Goal: Task Accomplishment & Management: Complete application form

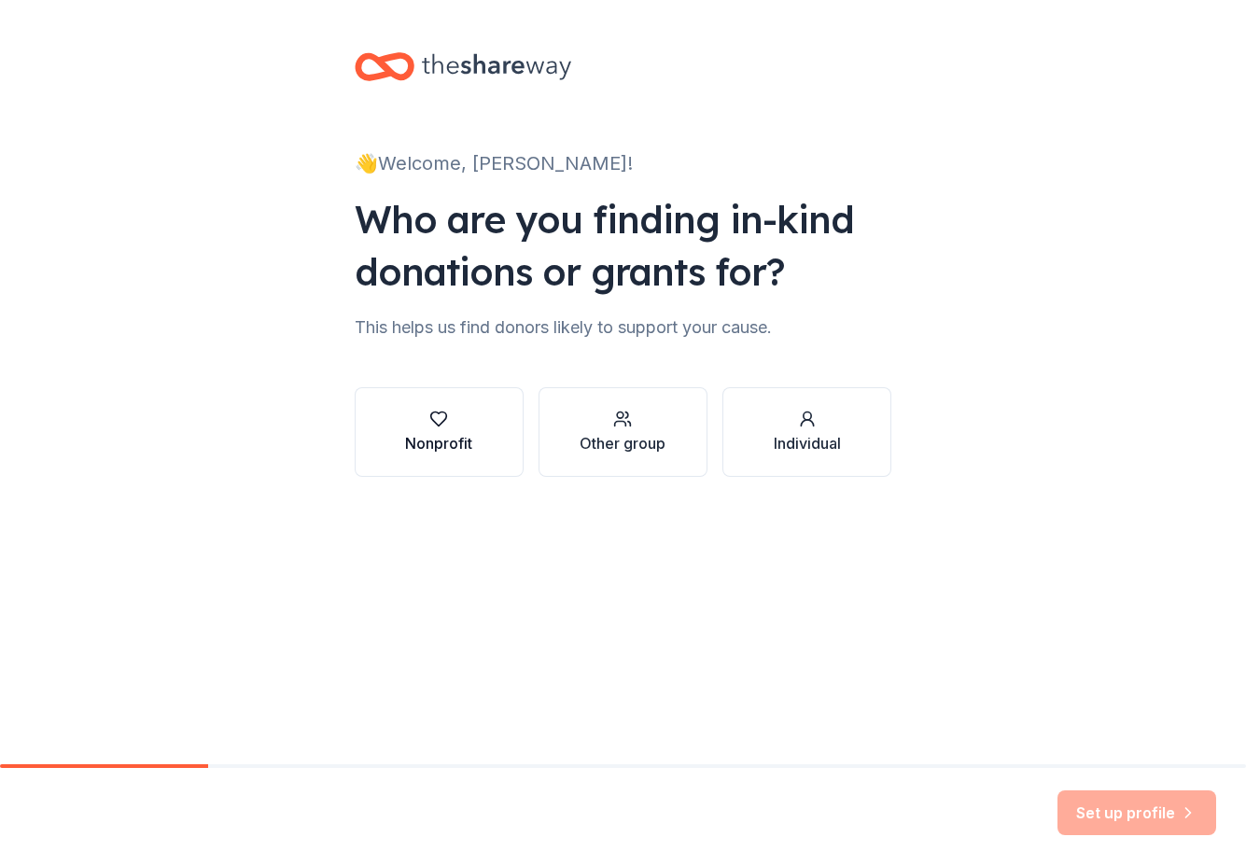
click at [435, 423] on icon "button" at bounding box center [438, 419] width 19 height 19
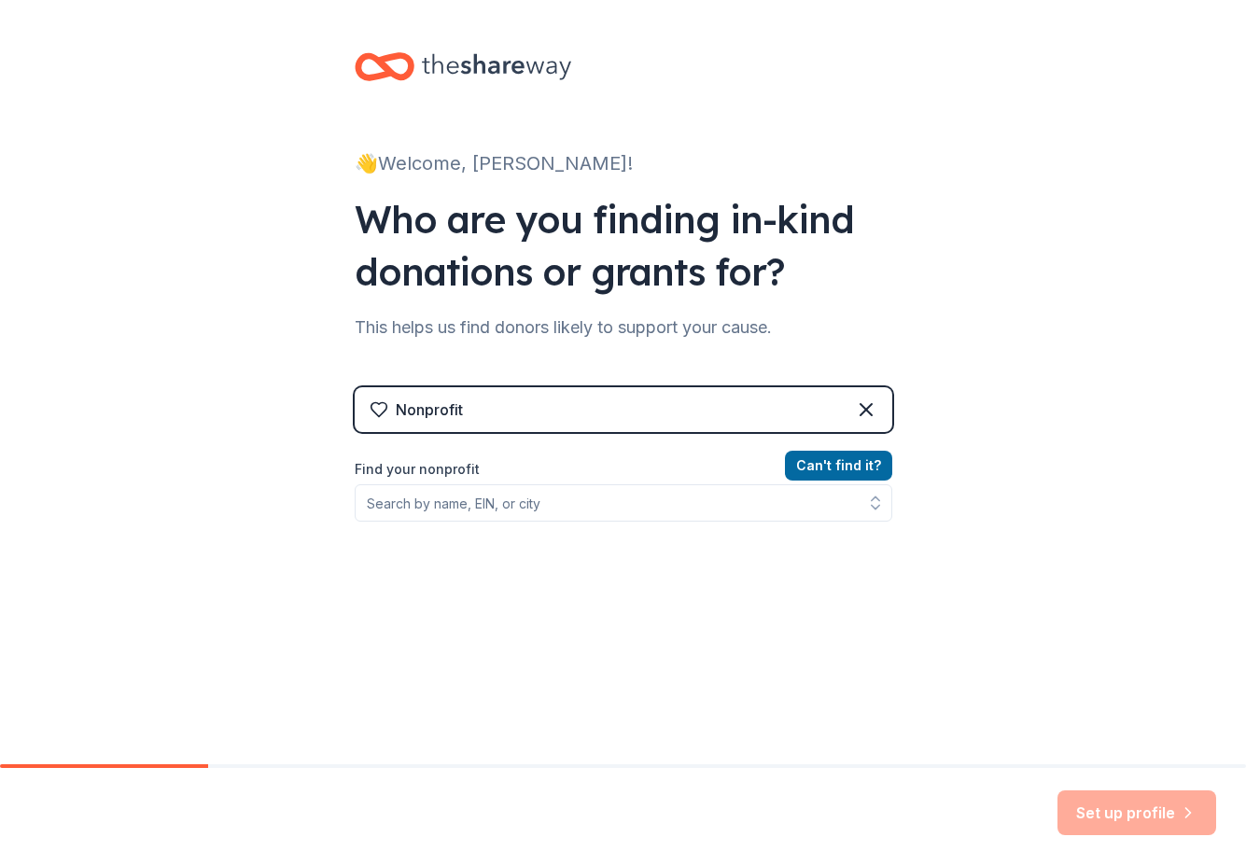
click at [481, 481] on div "Find your nonprofit" at bounding box center [623, 489] width 537 height 63
click at [459, 507] on input "Find your nonprofit" at bounding box center [623, 502] width 537 height 37
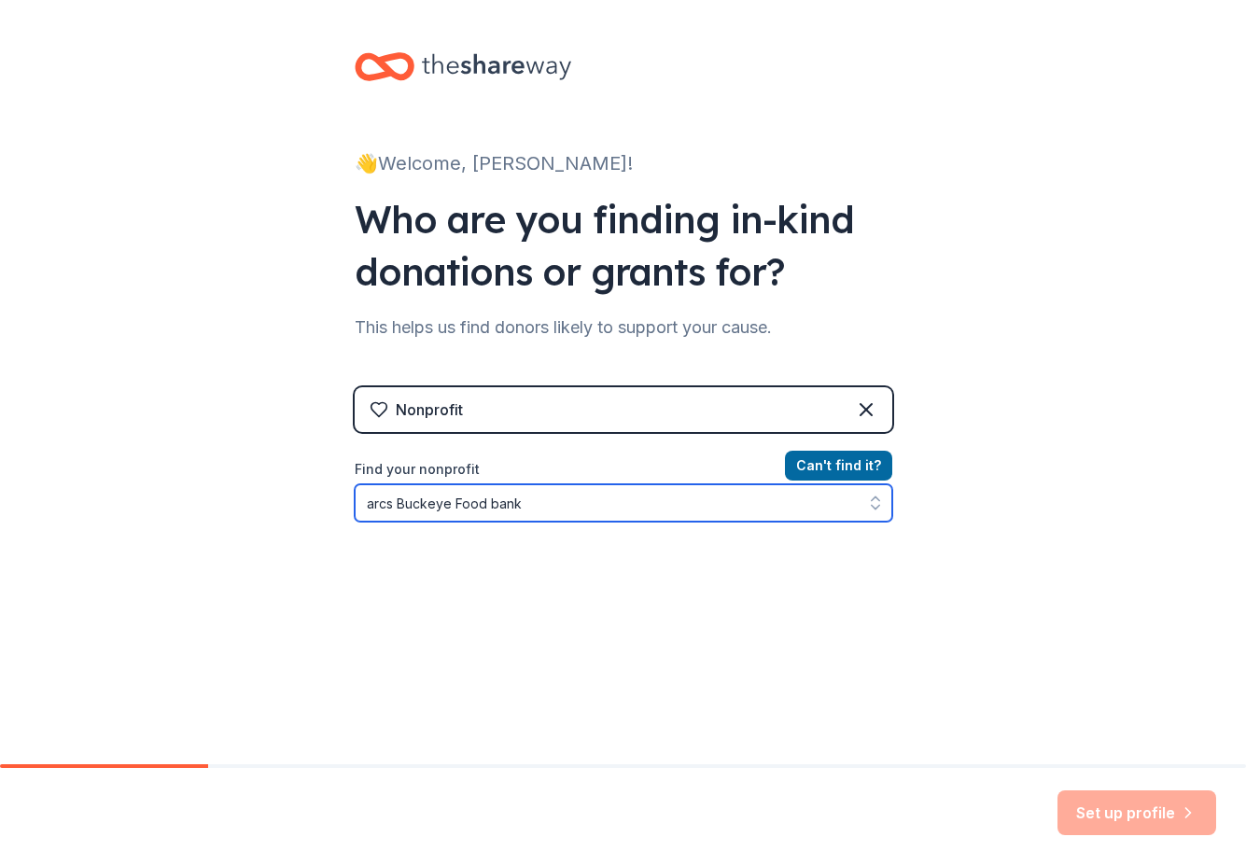
drag, startPoint x: 534, startPoint y: 502, endPoint x: 294, endPoint y: 501, distance: 239.8
click at [294, 501] on div "👋 Welcome, Doug! Who are you finding in-kind donations or grants for? This help…" at bounding box center [623, 399] width 1246 height 798
type input "Rotary Club of verrado"
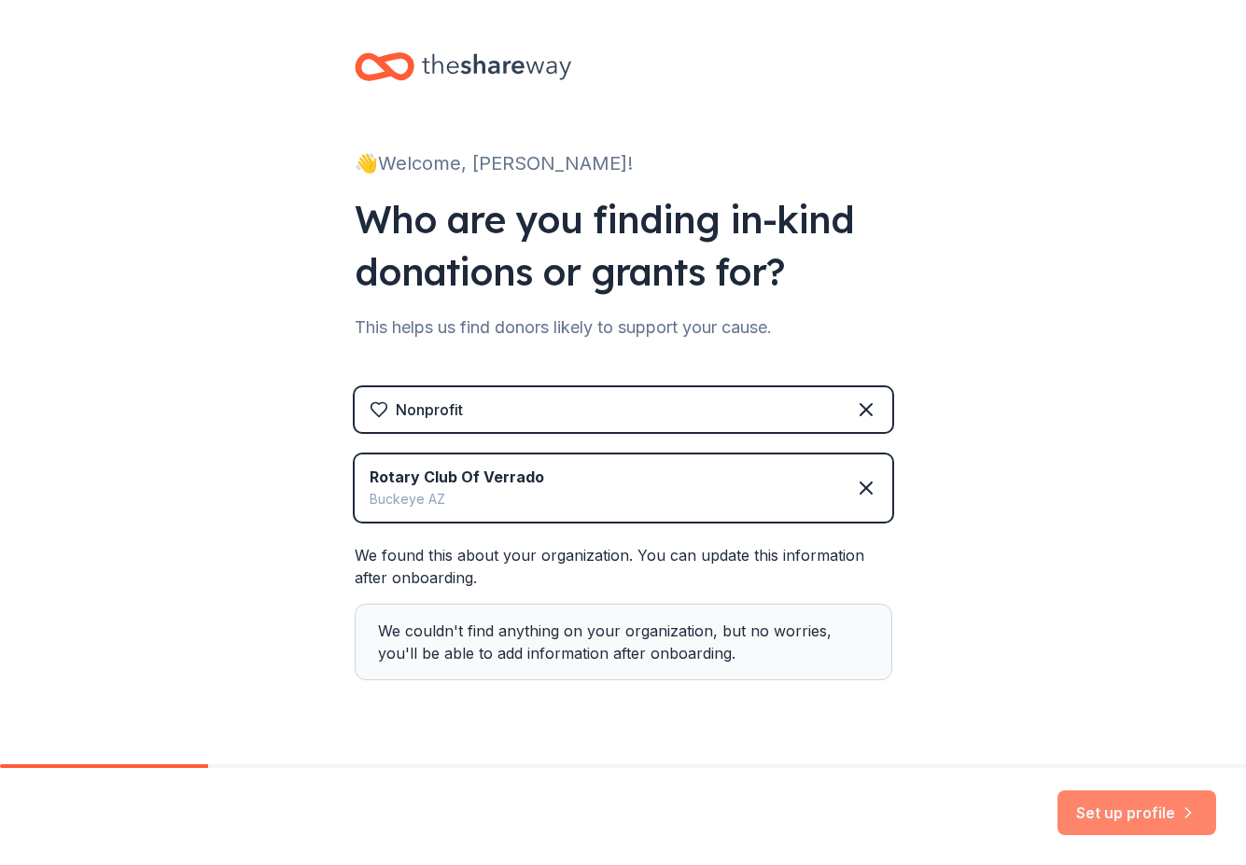
click at [1120, 814] on button "Set up profile" at bounding box center [1136, 812] width 159 height 45
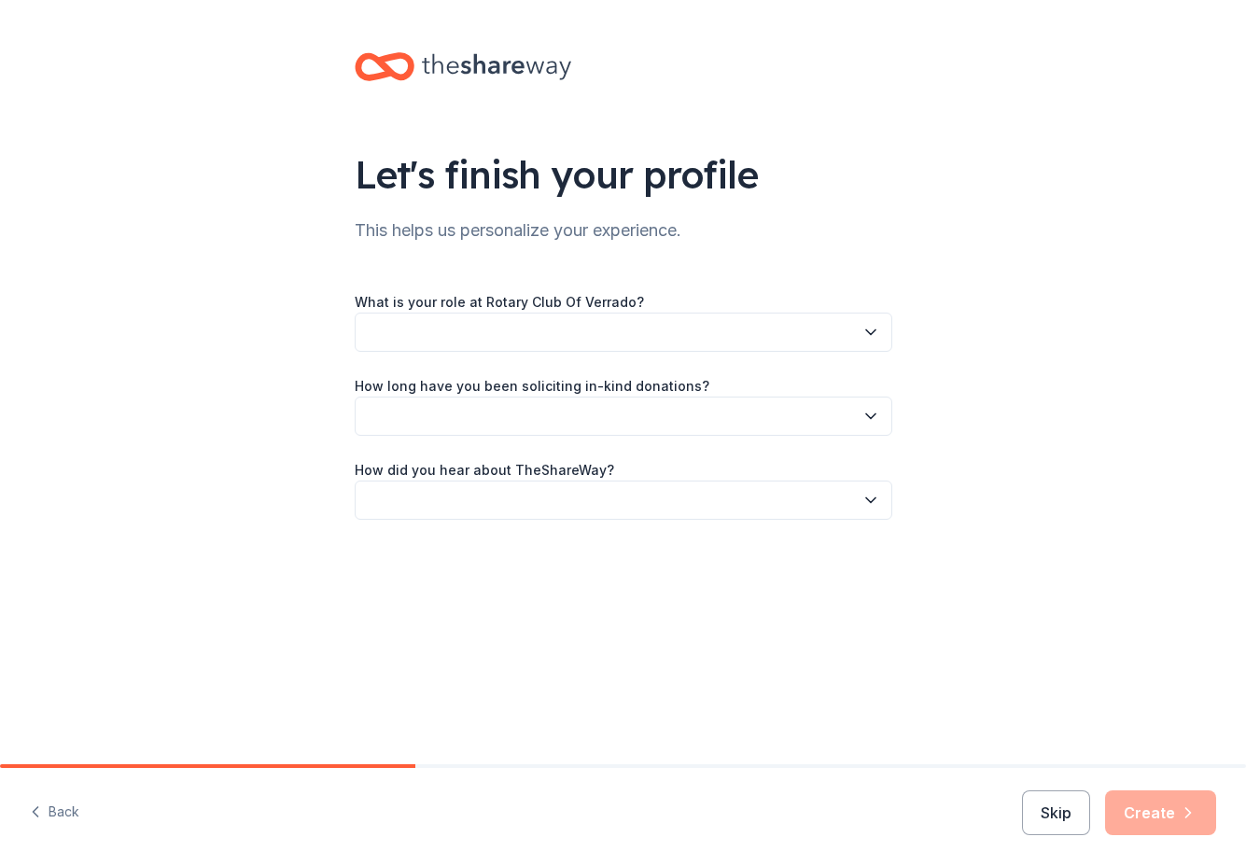
click at [458, 328] on button "button" at bounding box center [623, 332] width 537 height 39
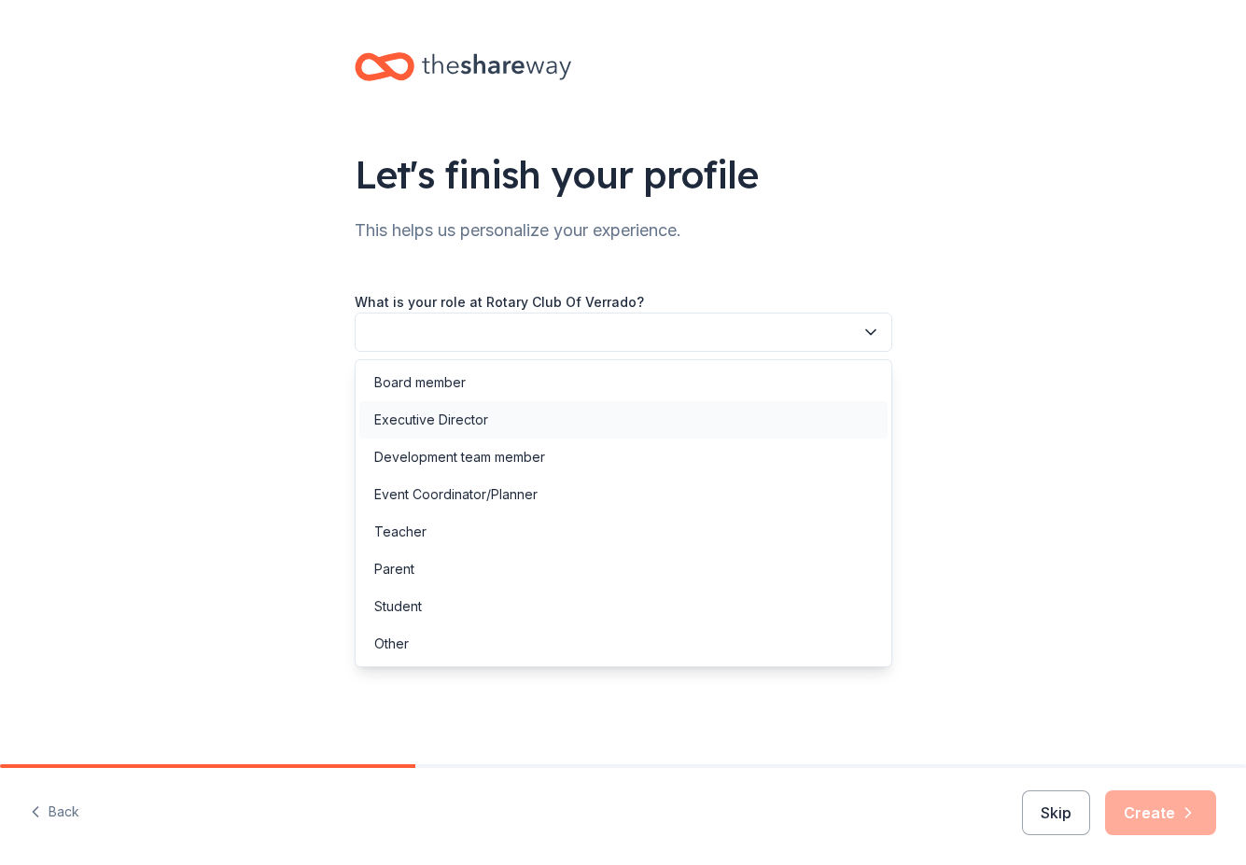
click at [455, 418] on div "Executive Director" at bounding box center [431, 420] width 114 height 22
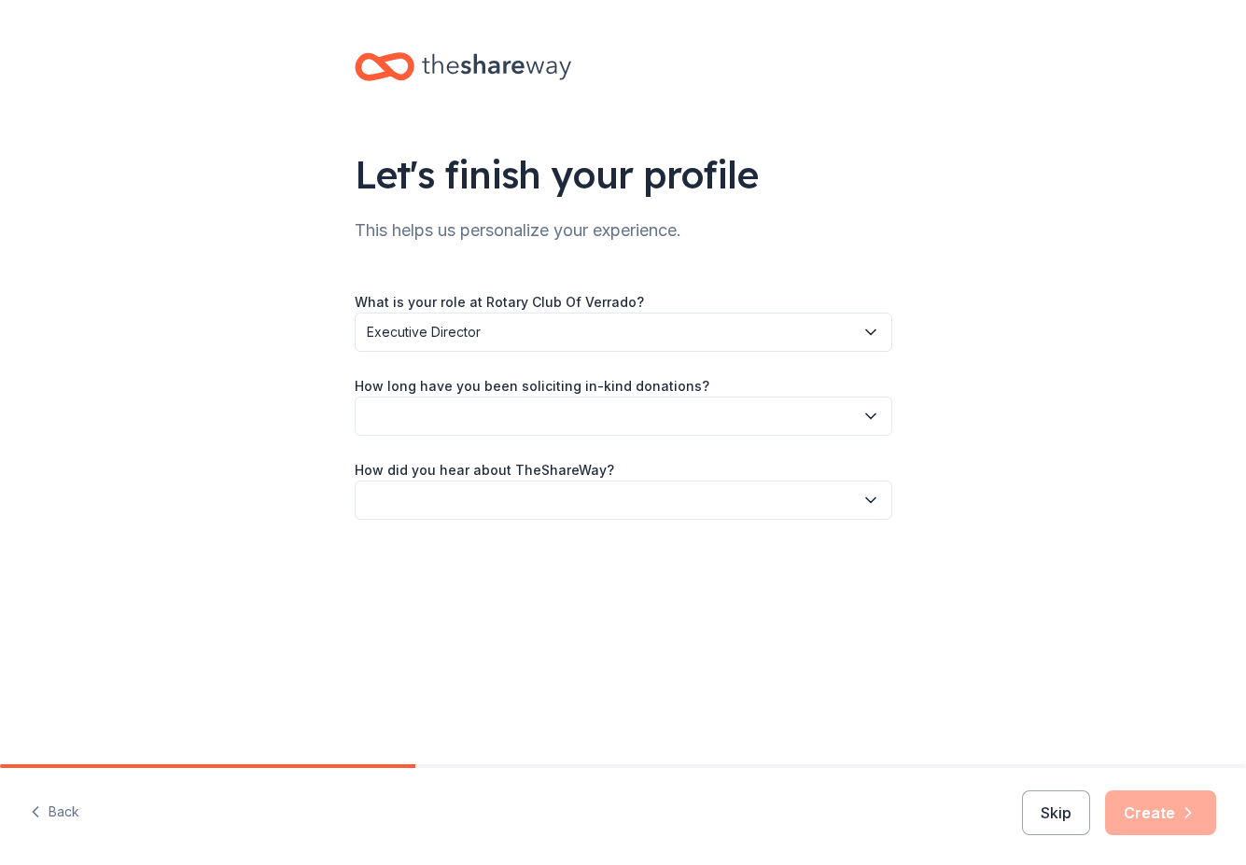
click at [445, 419] on button "button" at bounding box center [623, 416] width 537 height 39
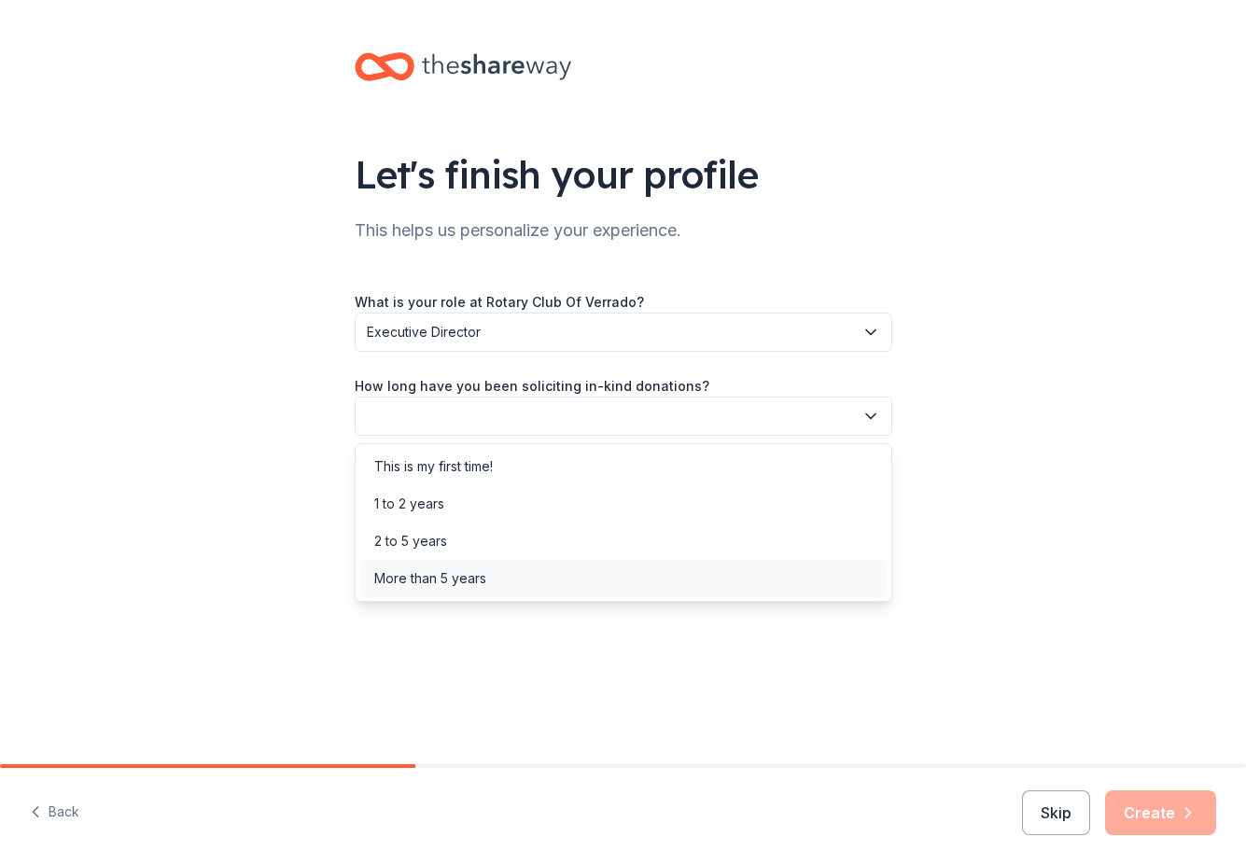
click at [448, 582] on div "More than 5 years" at bounding box center [430, 578] width 112 height 22
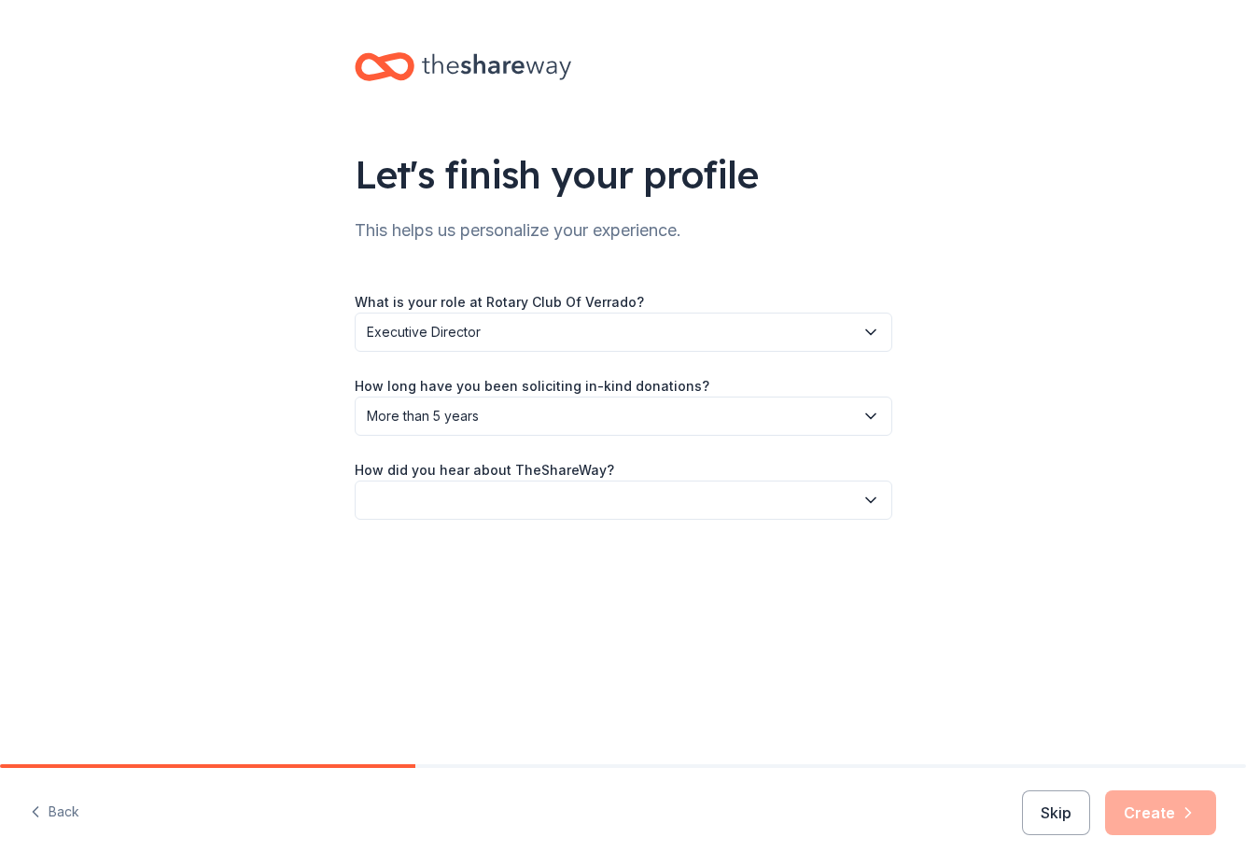
click at [440, 503] on button "button" at bounding box center [623, 500] width 537 height 39
click at [476, 546] on div "Friend or colleague" at bounding box center [434, 550] width 121 height 22
click at [1157, 810] on button "Create" at bounding box center [1160, 812] width 111 height 45
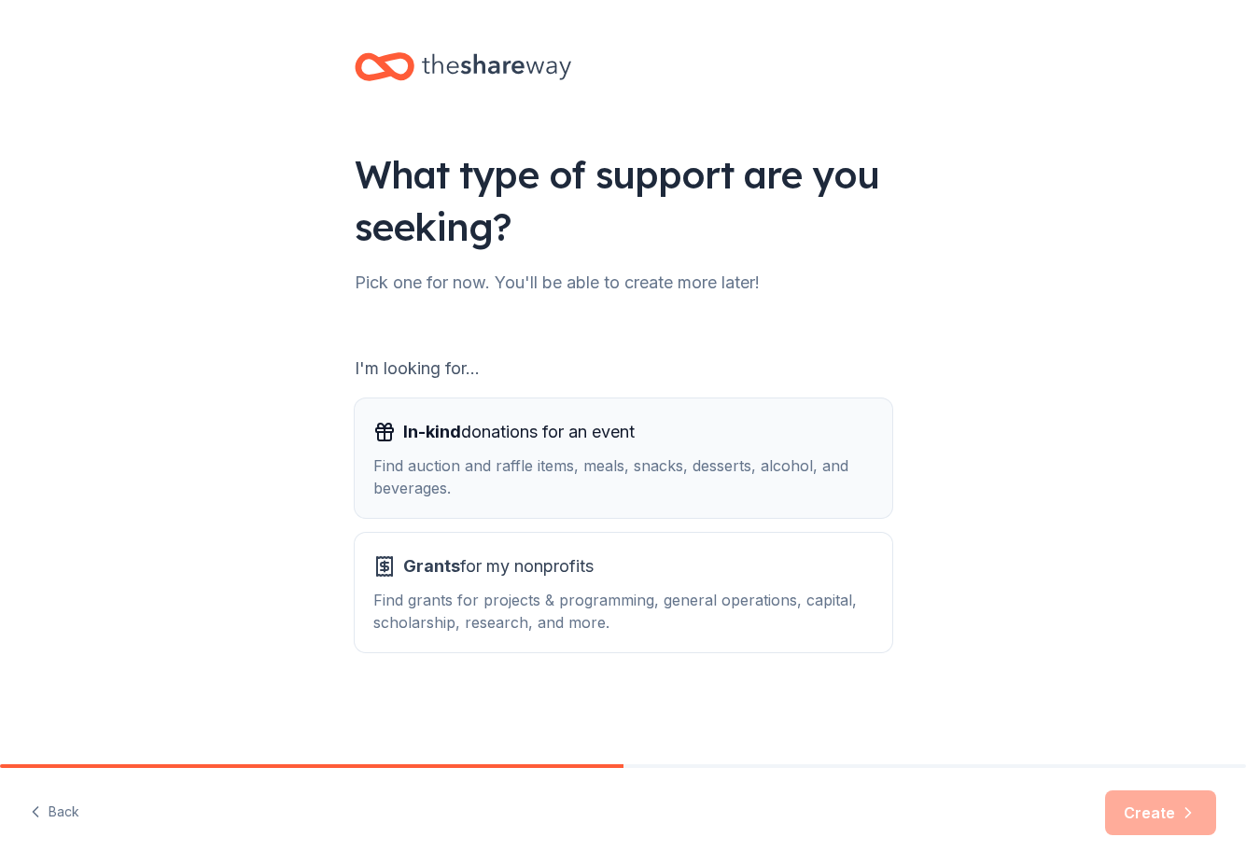
click at [511, 480] on div "Find auction and raffle items, meals, snacks, desserts, alcohol, and beverages." at bounding box center [623, 476] width 500 height 45
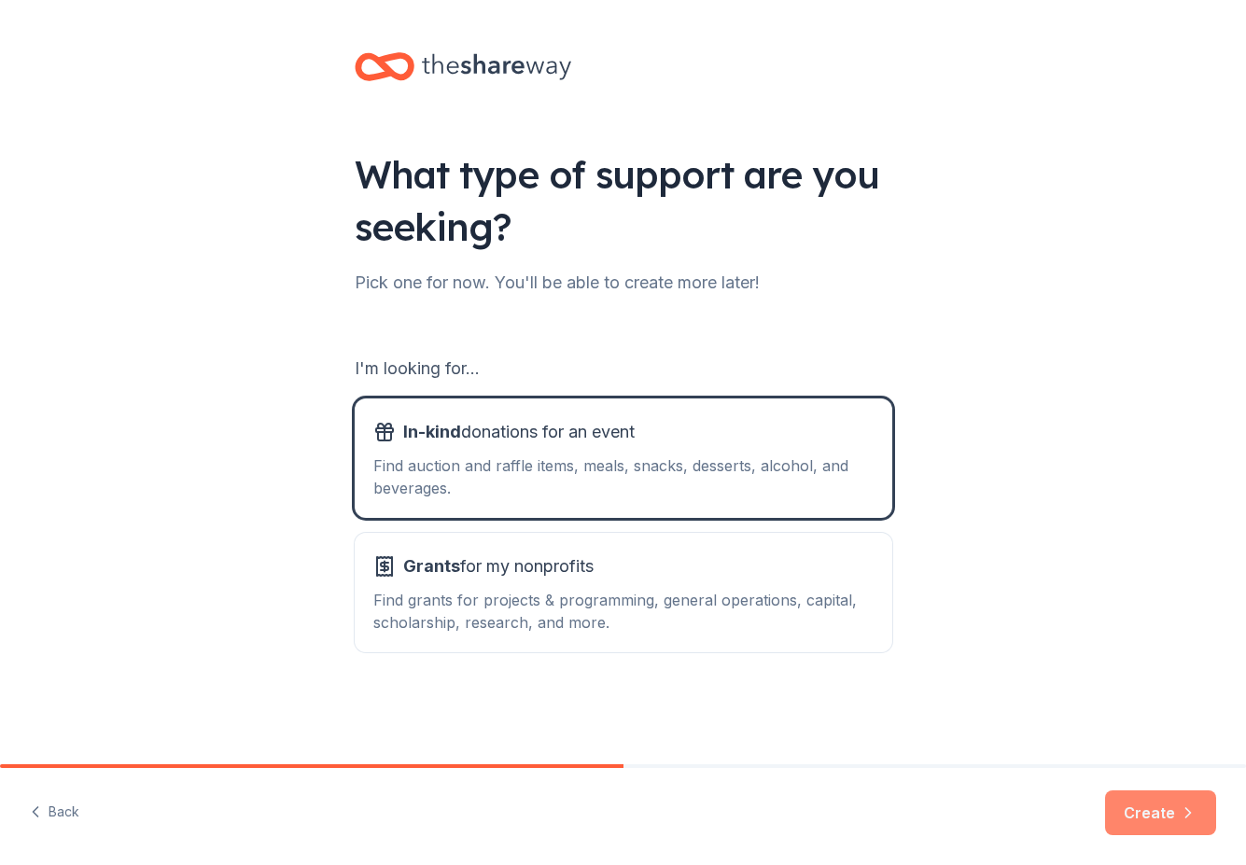
click at [1168, 813] on button "Create" at bounding box center [1160, 812] width 111 height 45
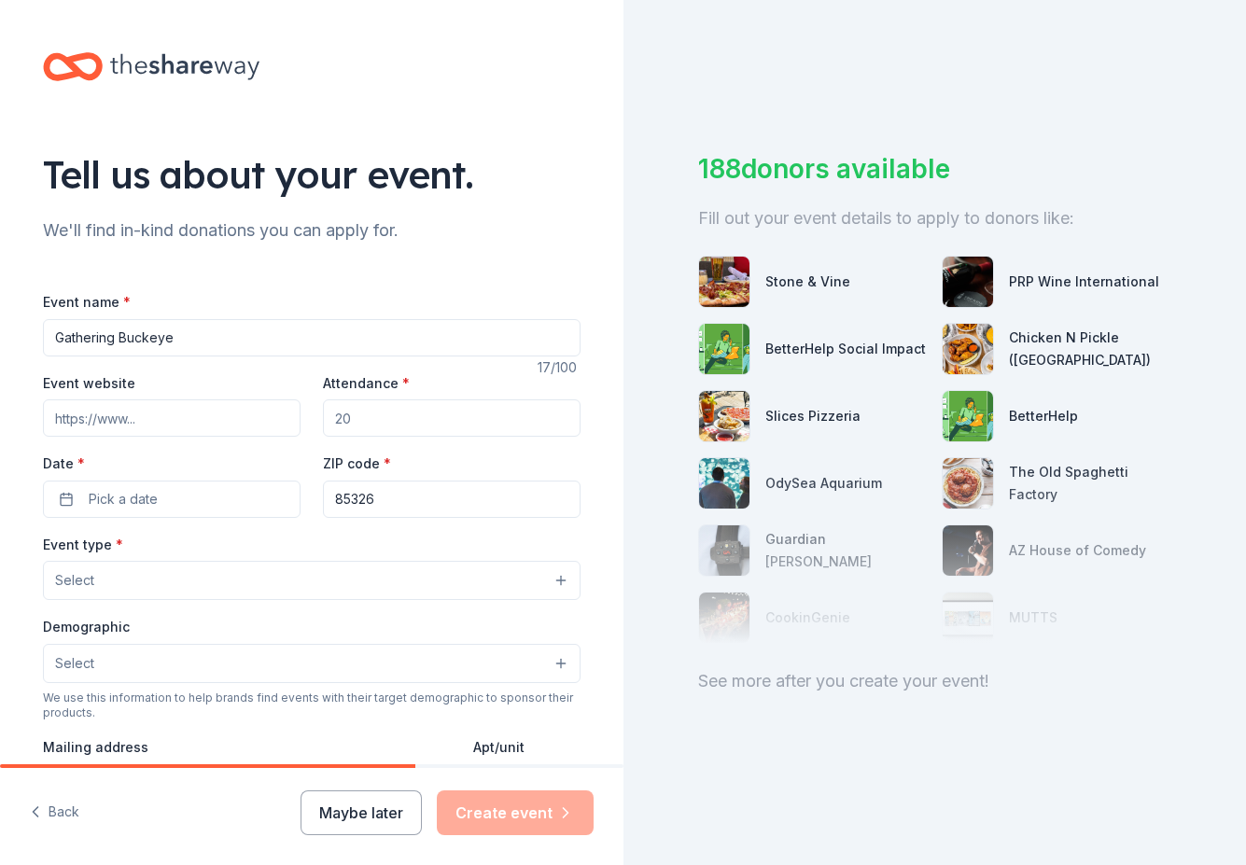
type input "Gathering Buckeye"
click at [166, 420] on input "Event website" at bounding box center [172, 417] width 258 height 37
paste input "https://event.auctria.com/a0a1c8dd-950c-4ed1-ac4a-cfec0f16a028/"
type input "https://event.auctria.com/a0a1c8dd-950c-4ed1-ac4a-cfec0f16a028/"
click at [390, 421] on input "Attendance *" at bounding box center [452, 417] width 258 height 37
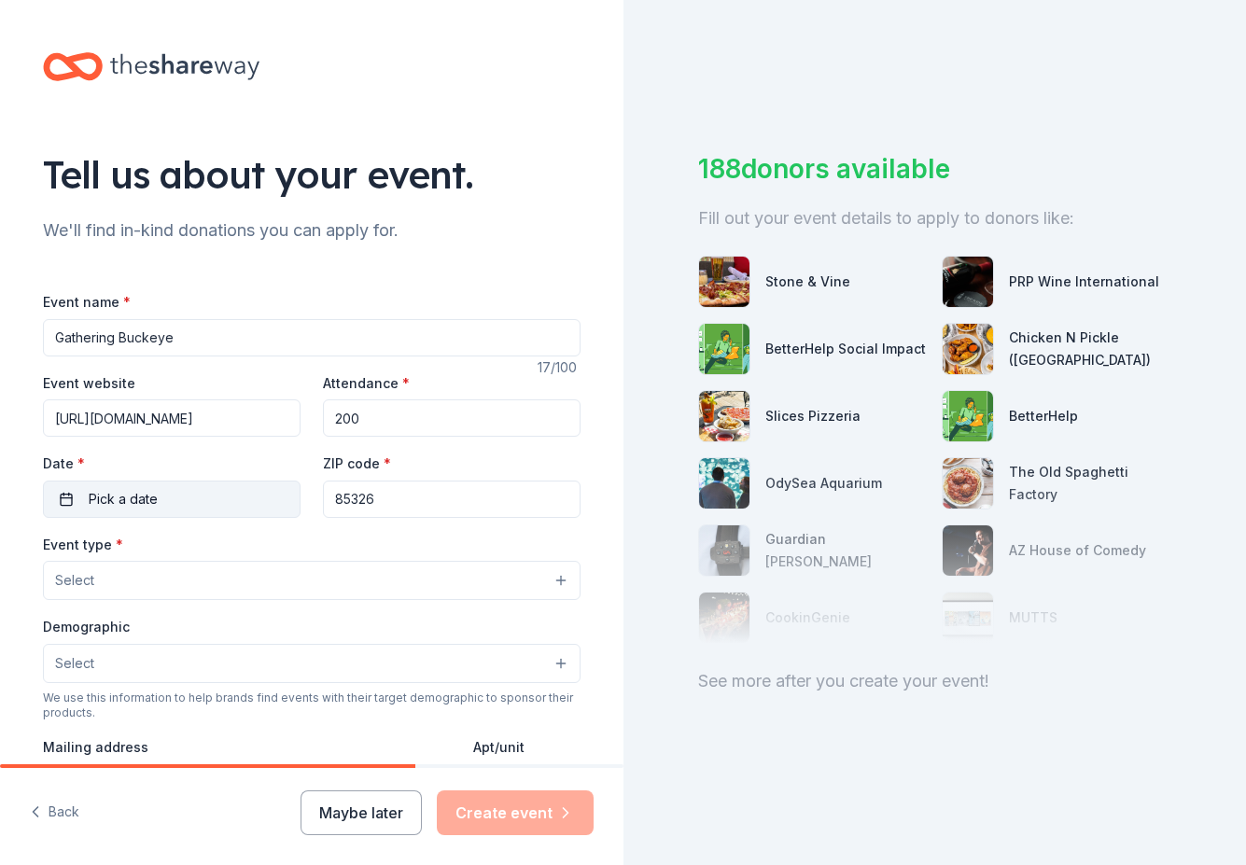
type input "200"
click at [181, 494] on button "Pick a date" at bounding box center [172, 499] width 258 height 37
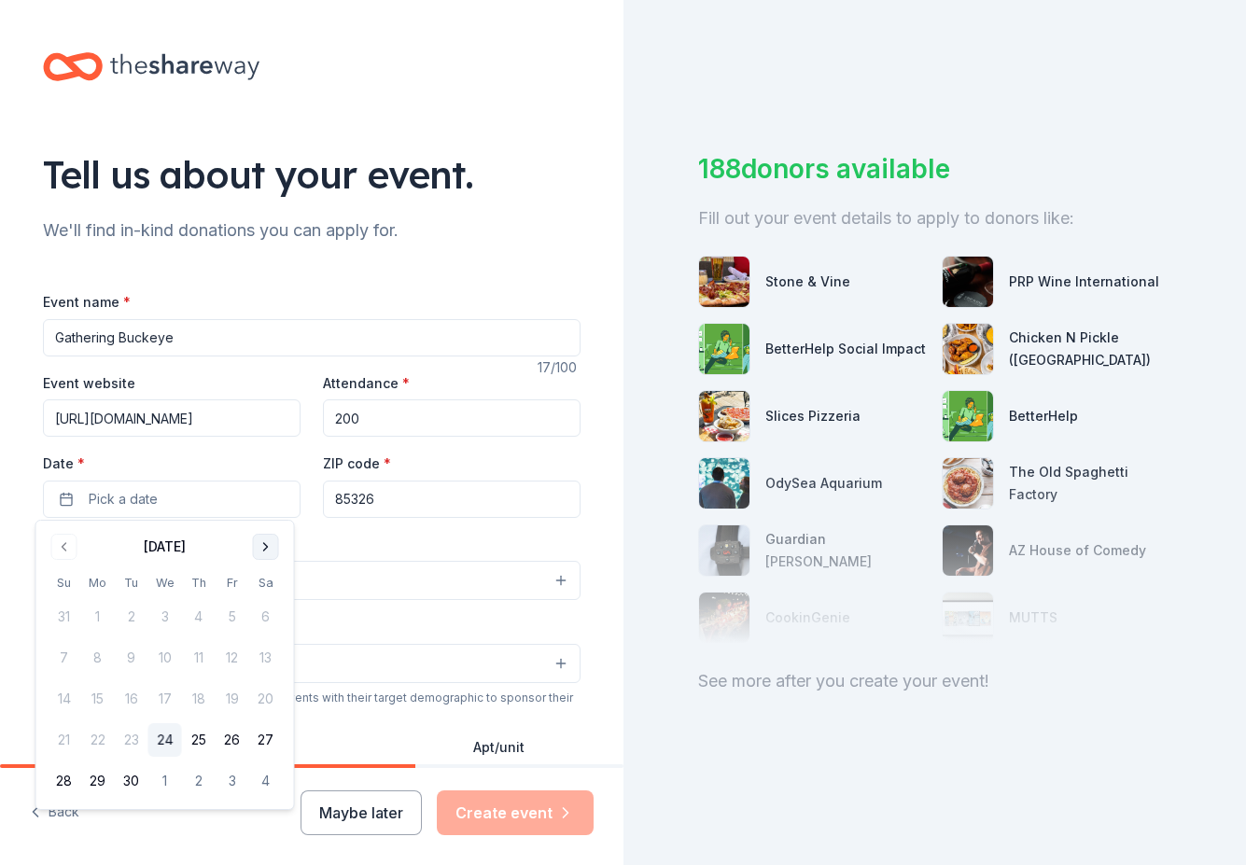
click at [271, 548] on button "Go to next month" at bounding box center [266, 547] width 26 height 26
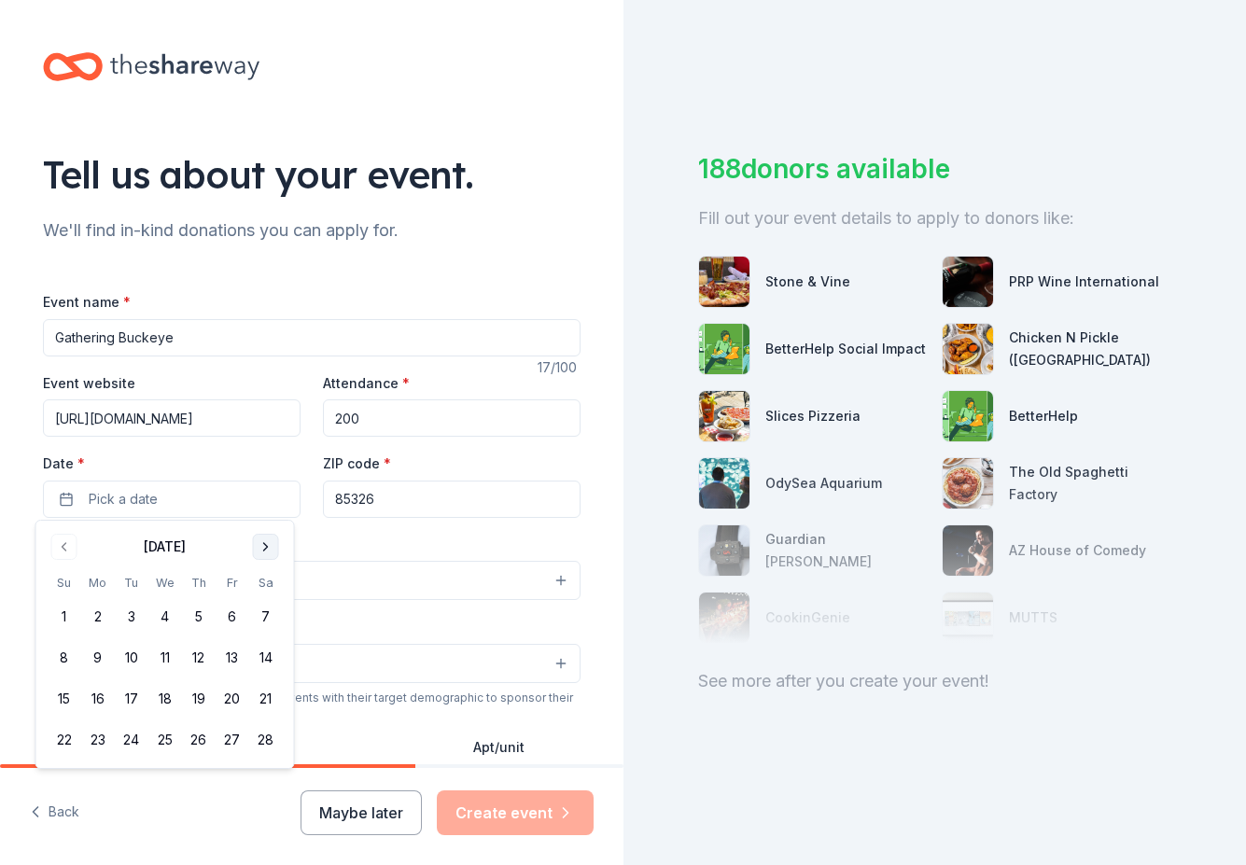
click at [271, 548] on button "Go to next month" at bounding box center [266, 547] width 26 height 26
click at [65, 544] on button "Go to previous month" at bounding box center [64, 547] width 26 height 26
click at [263, 617] on button "4" at bounding box center [266, 617] width 34 height 34
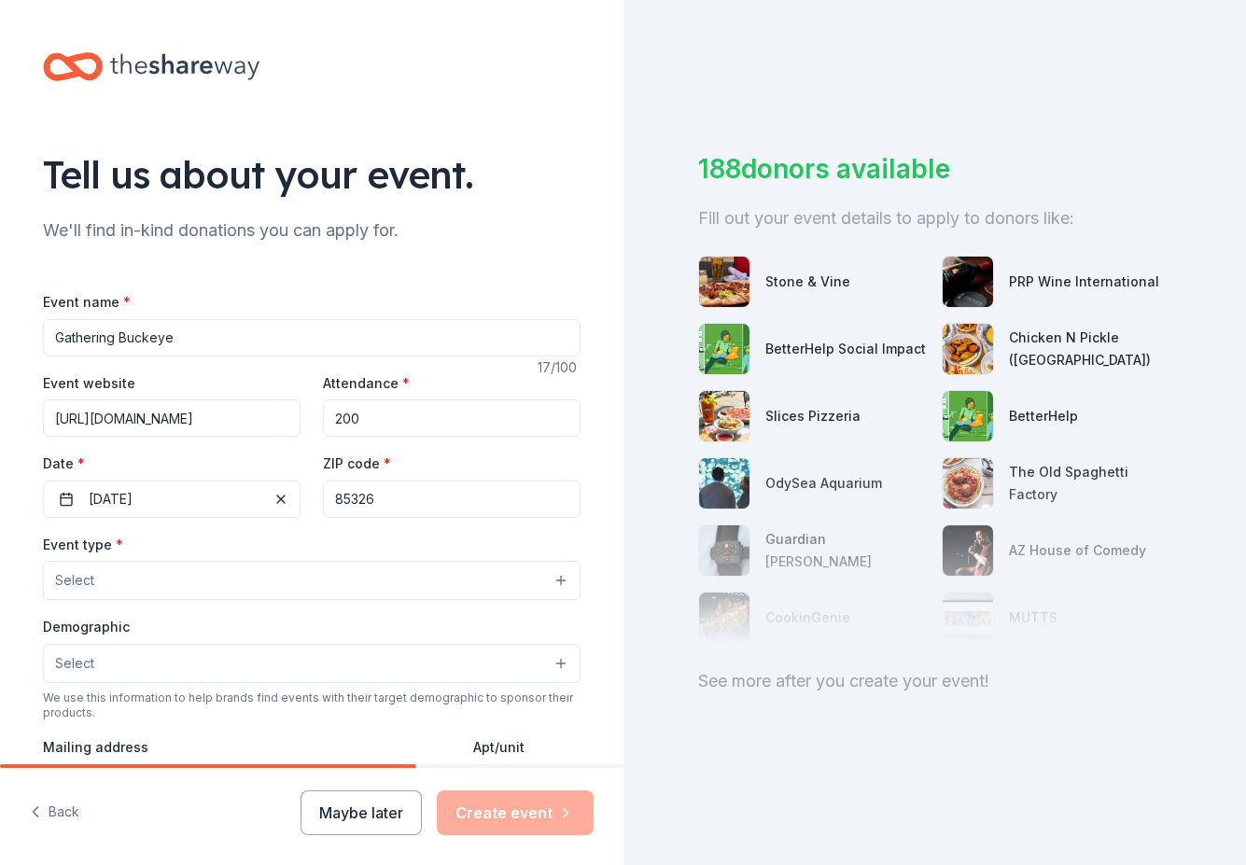
click at [394, 500] on input "85326" at bounding box center [452, 499] width 258 height 37
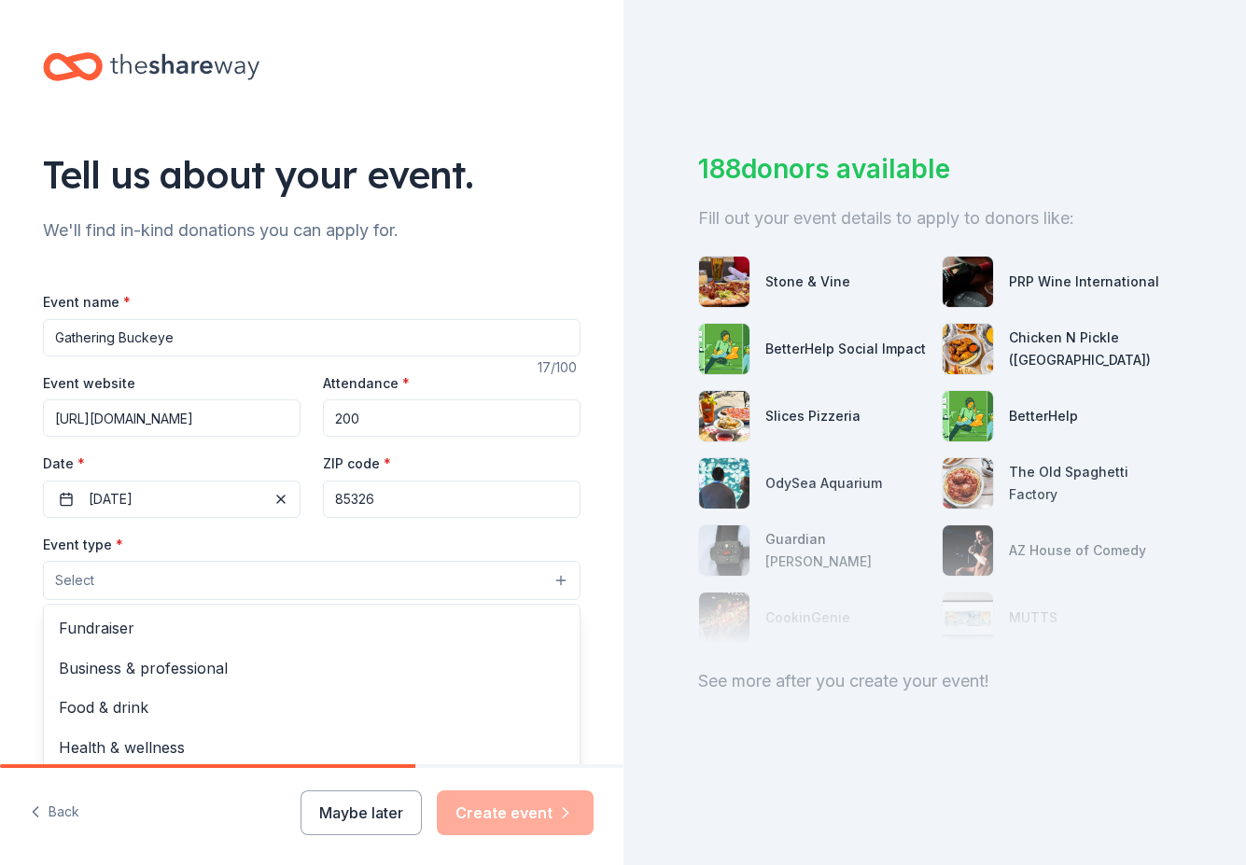
click at [142, 571] on button "Select" at bounding box center [311, 580] width 537 height 39
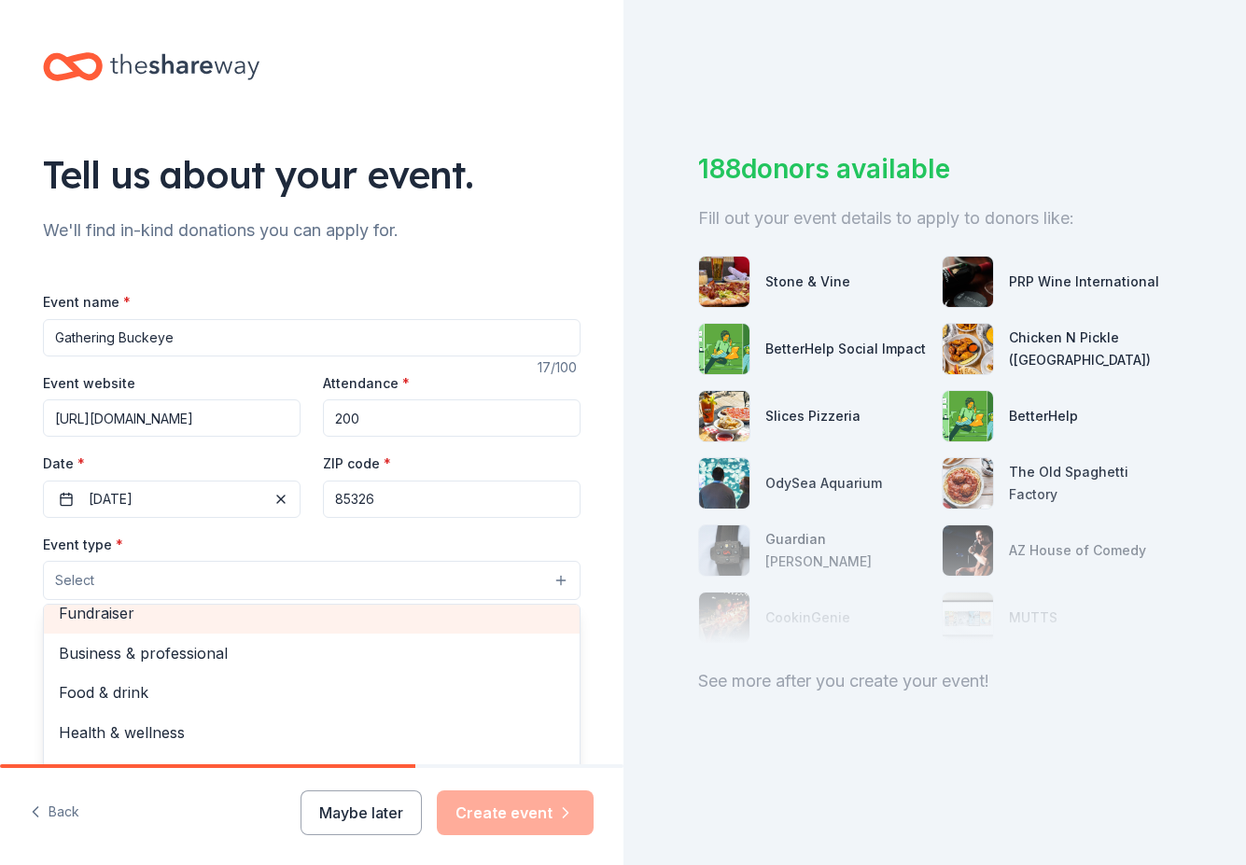
click at [93, 613] on span "Fundraiser" at bounding box center [312, 613] width 506 height 24
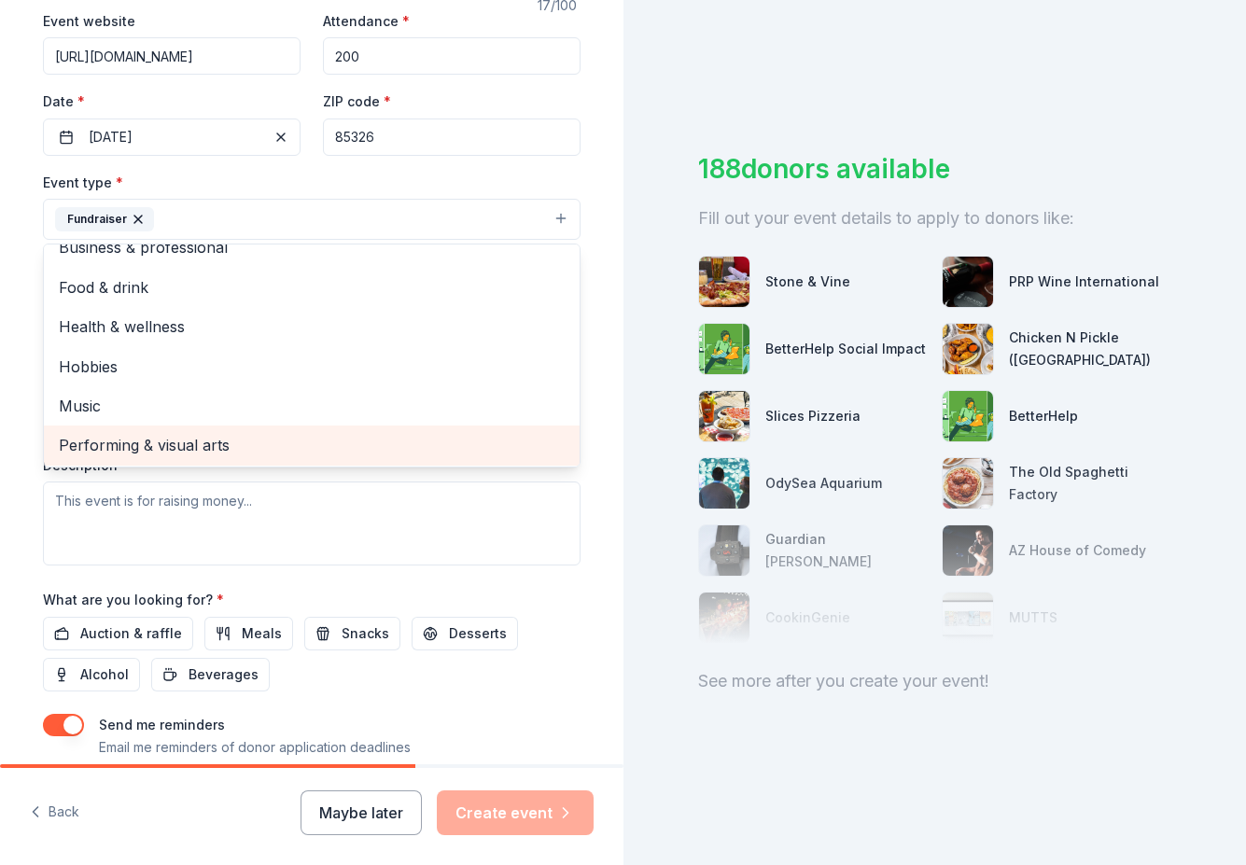
scroll to position [364, 0]
click at [329, 557] on div "Event type * Fundraiser Business & professional Food & drink Health & wellness …" at bounding box center [311, 366] width 537 height 395
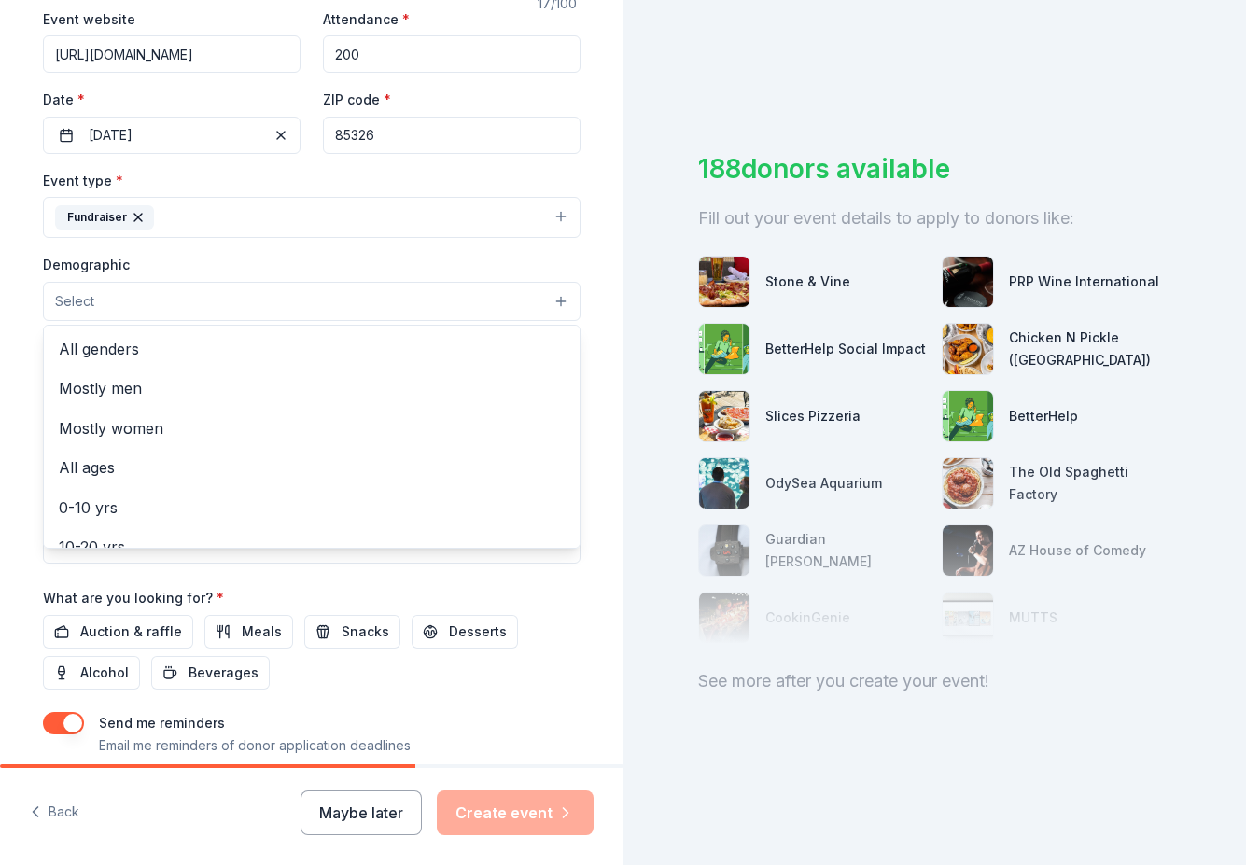
click at [105, 283] on button "Select" at bounding box center [311, 301] width 537 height 39
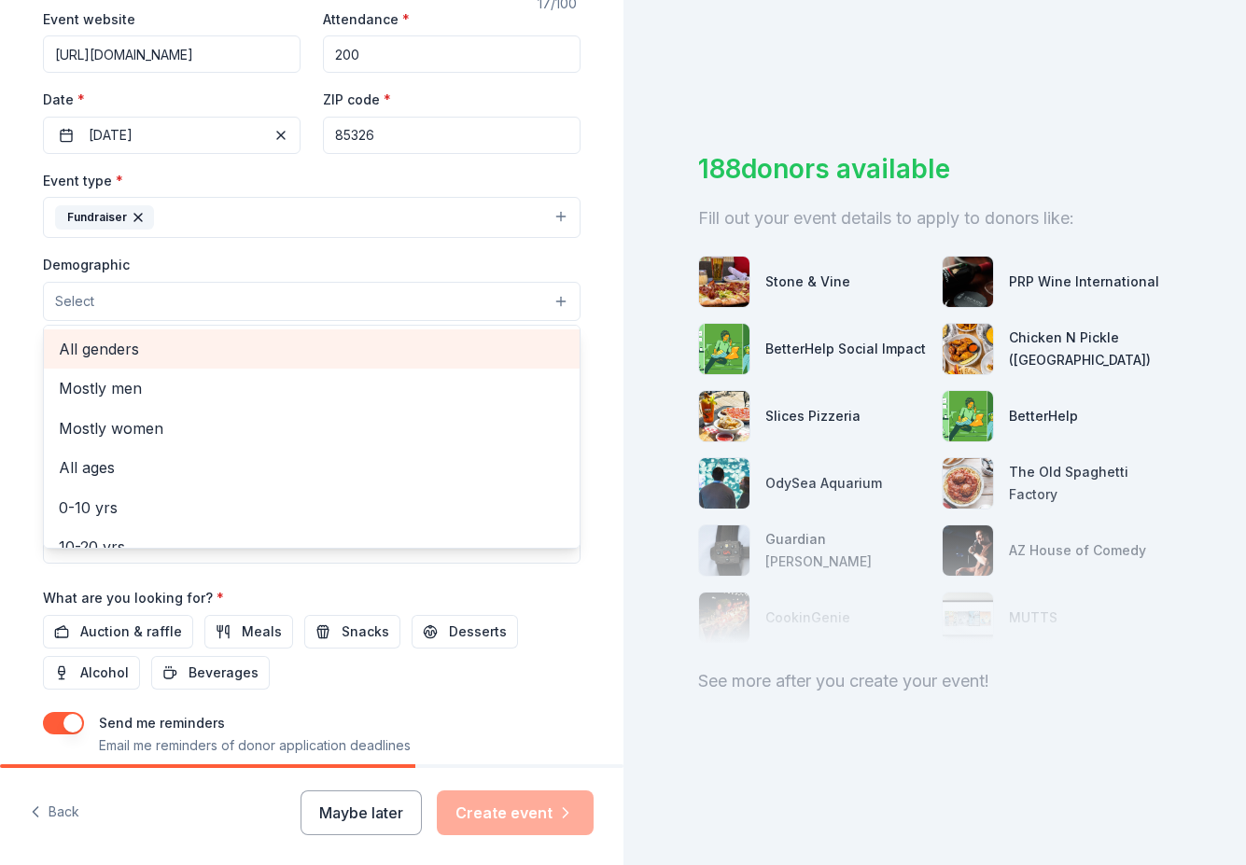
click at [122, 342] on span "All genders" at bounding box center [312, 349] width 506 height 24
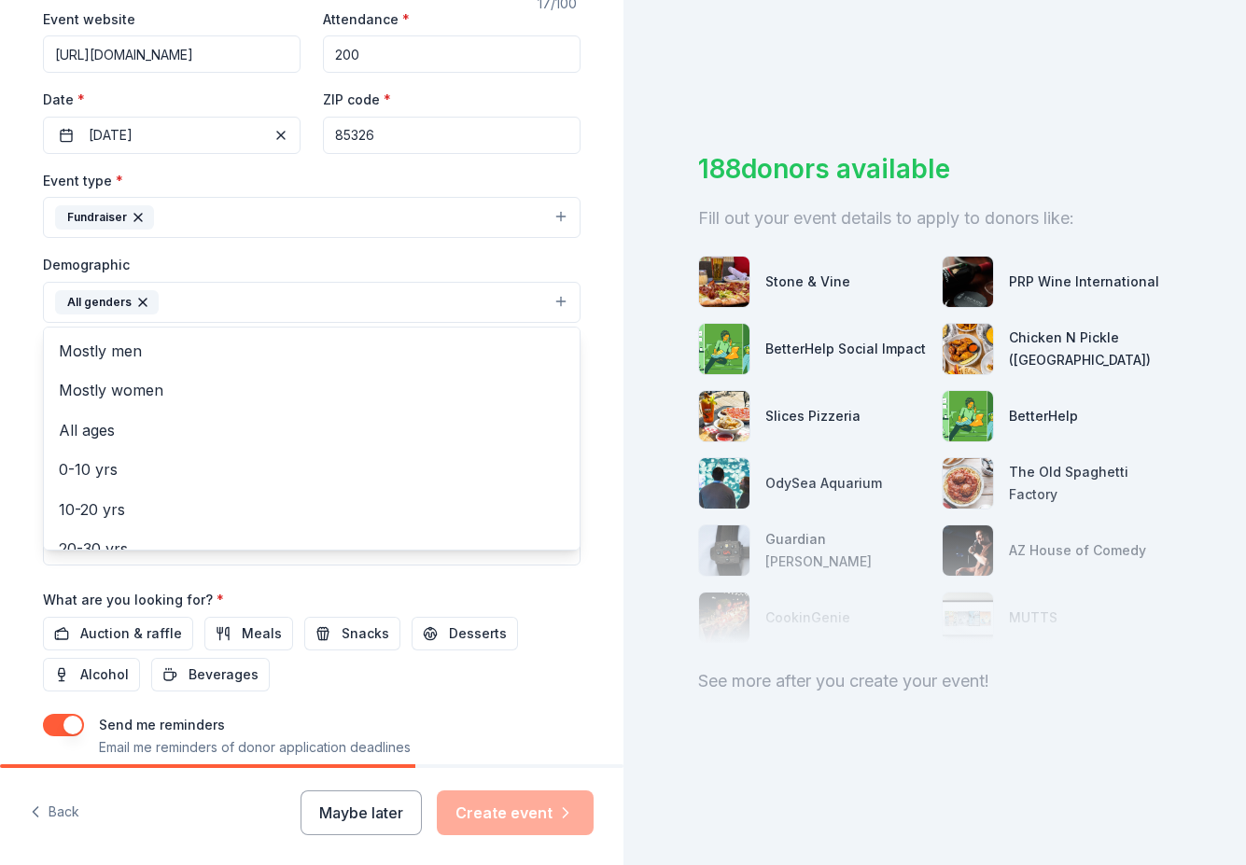
click at [139, 299] on icon "button" at bounding box center [142, 302] width 7 height 7
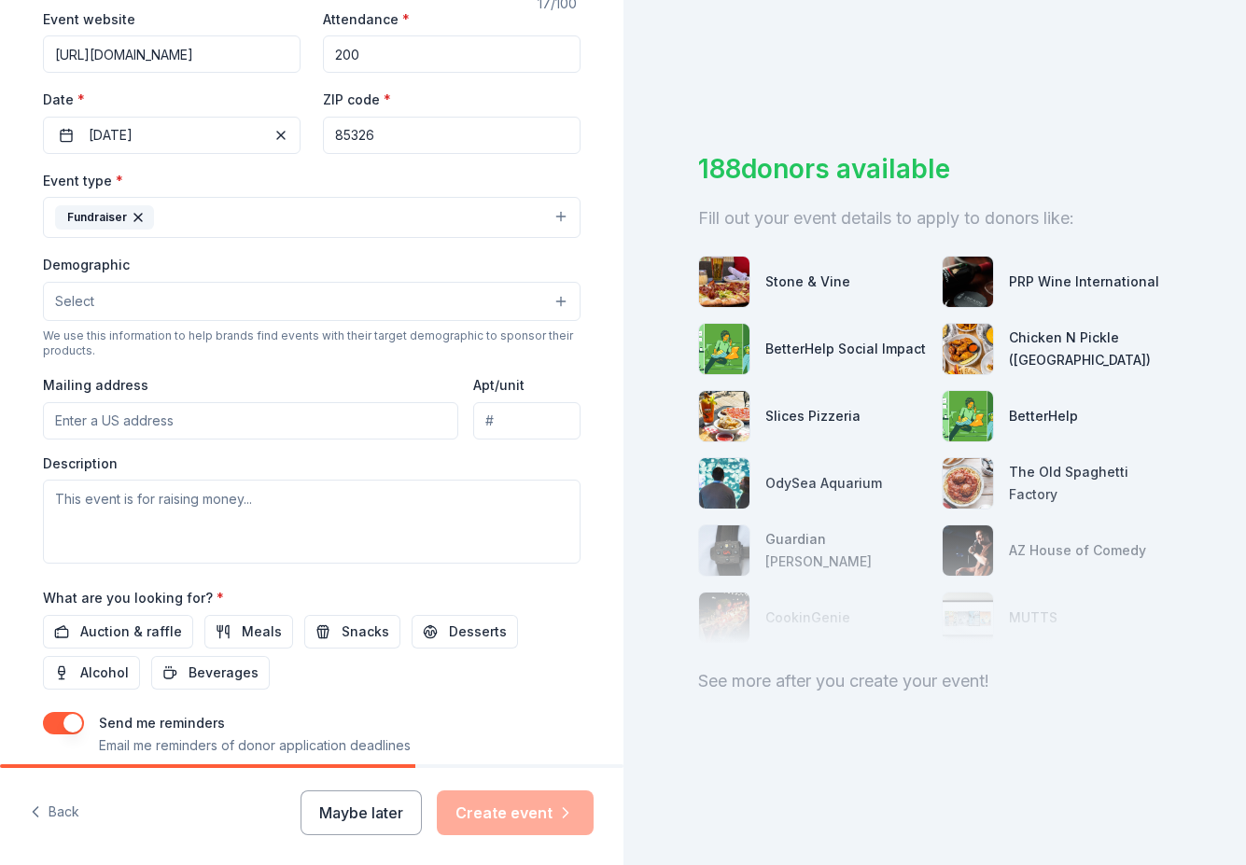
click at [118, 295] on button "Select" at bounding box center [311, 301] width 537 height 39
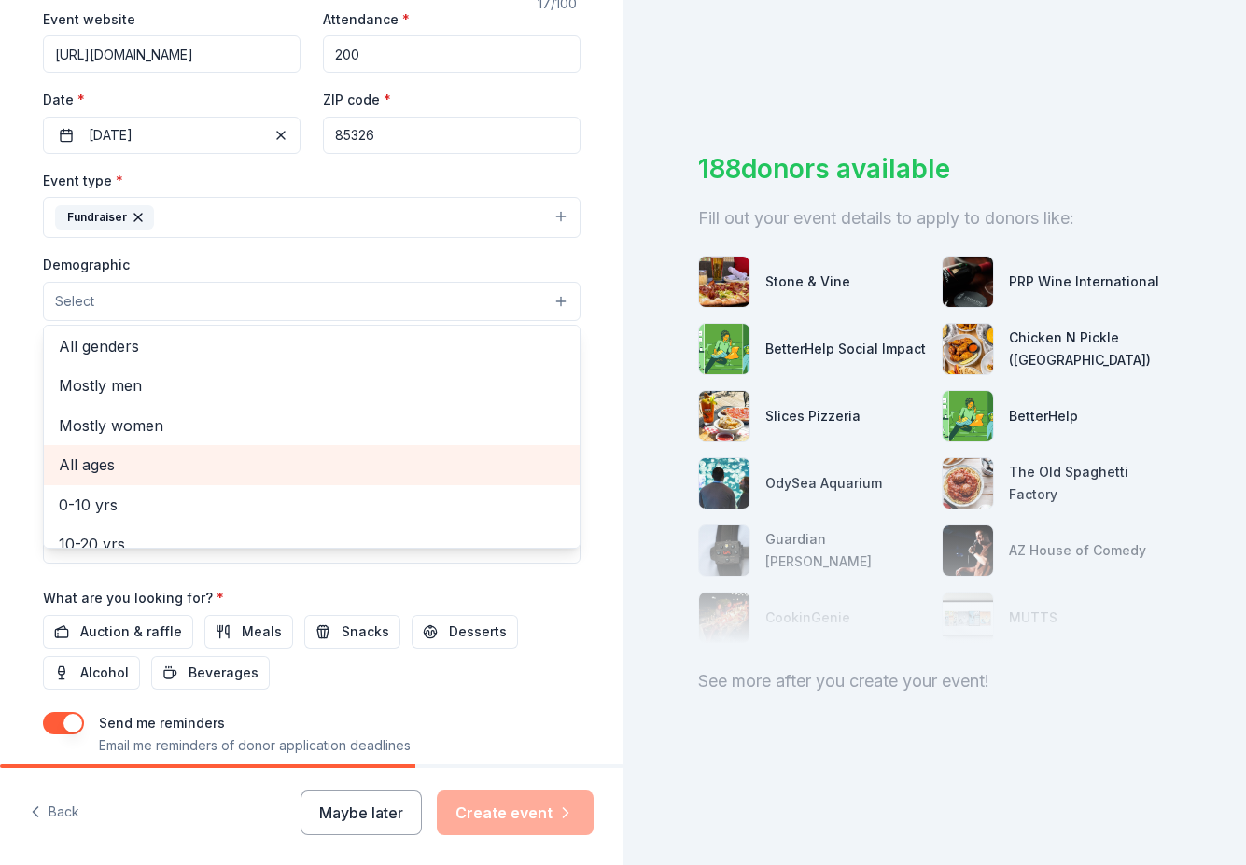
scroll to position [0, 0]
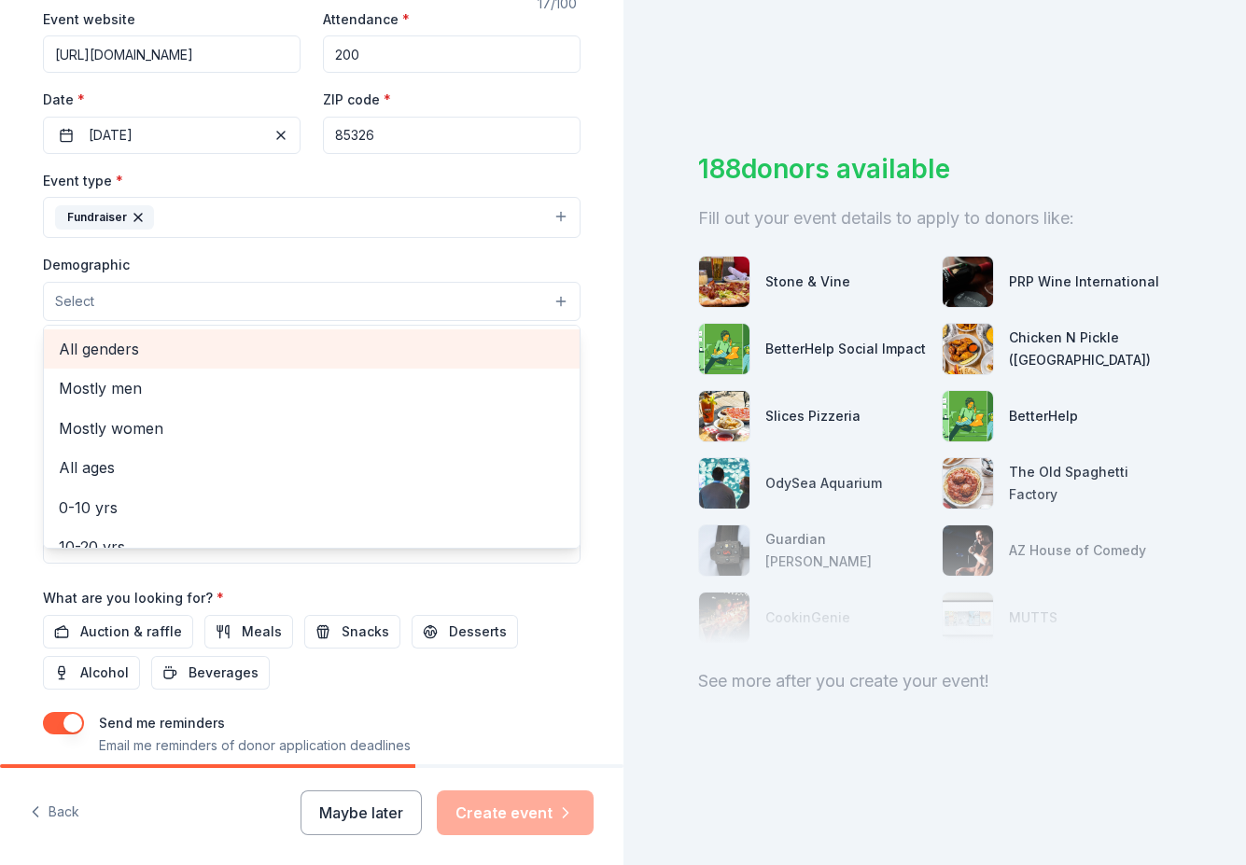
click at [96, 345] on span "All genders" at bounding box center [312, 349] width 506 height 24
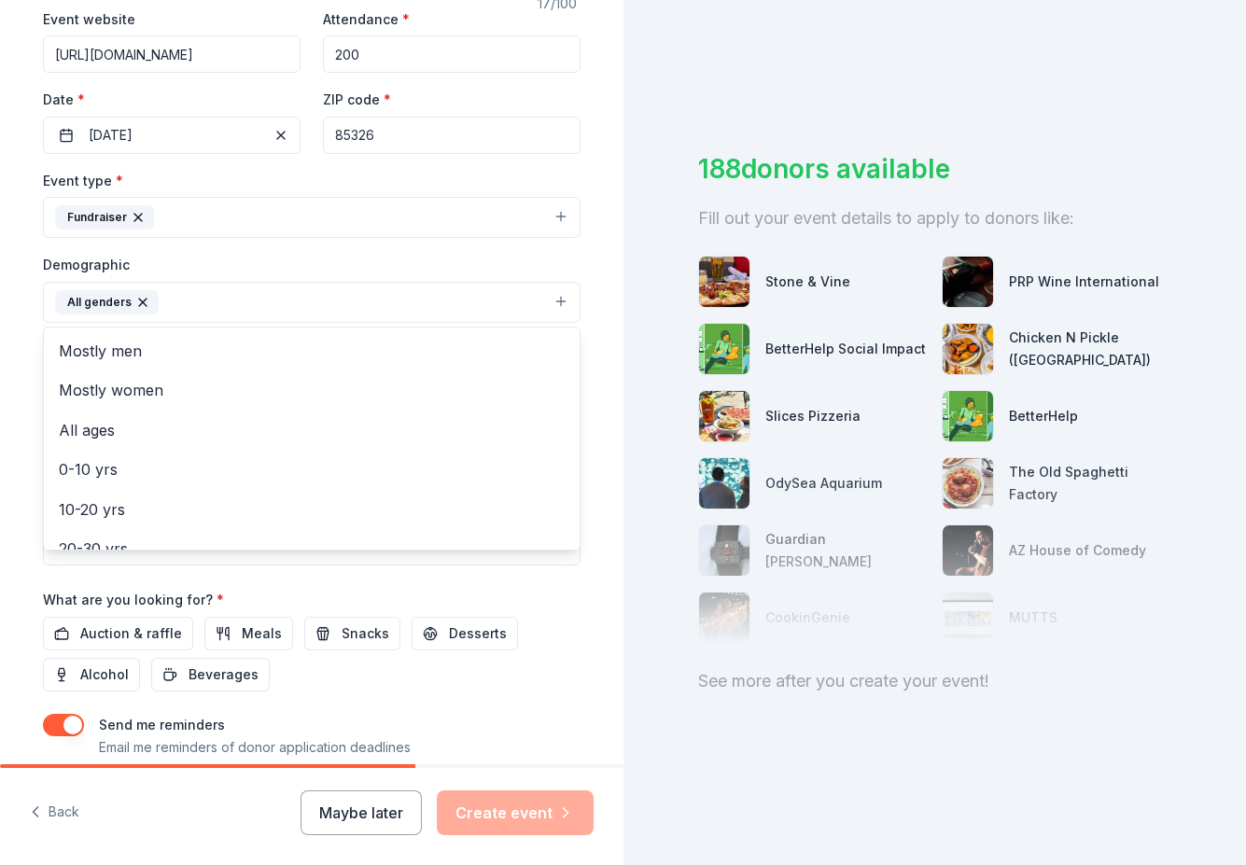
click at [239, 561] on div "Event type * Fundraiser Demographic All genders Mostly men Mostly women All age…" at bounding box center [311, 367] width 537 height 397
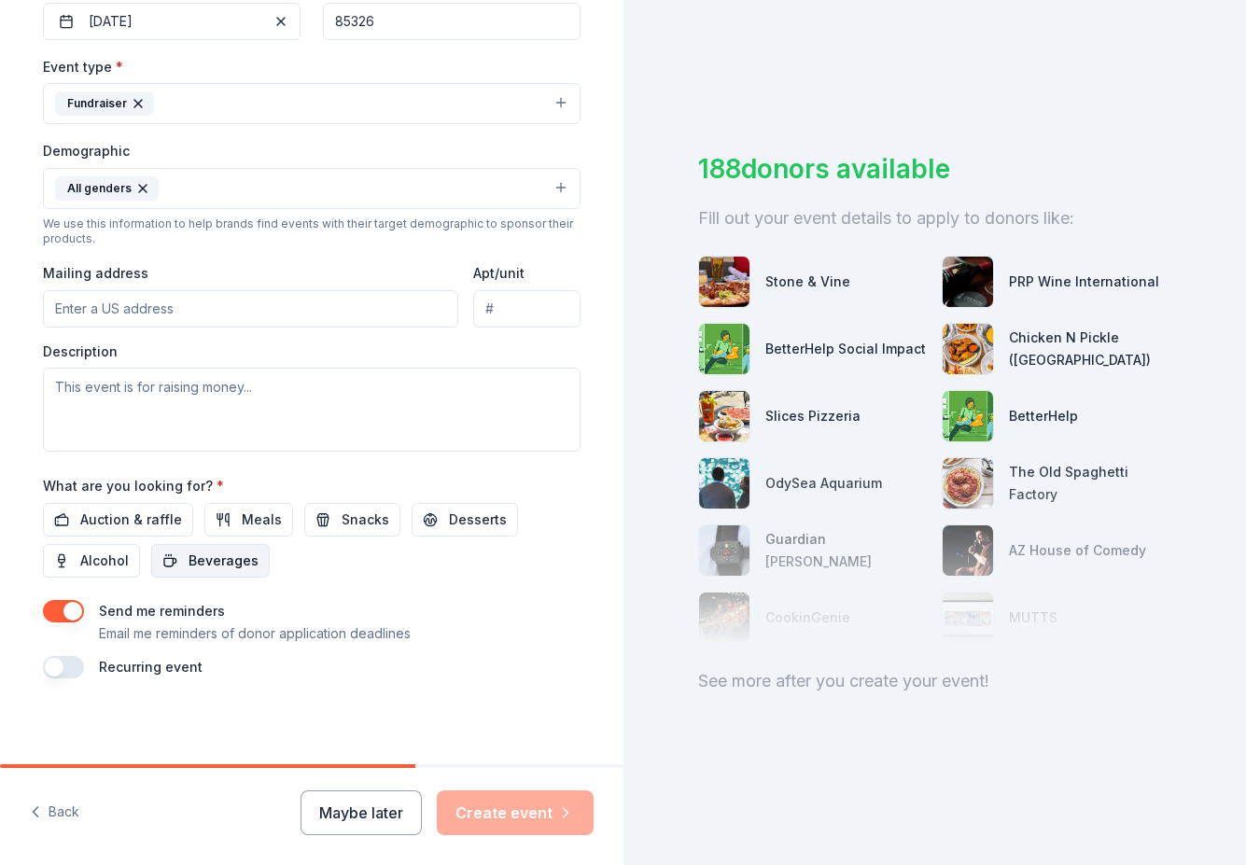
scroll to position [477, 0]
click at [125, 520] on span "Auction & raffle" at bounding box center [131, 520] width 102 height 22
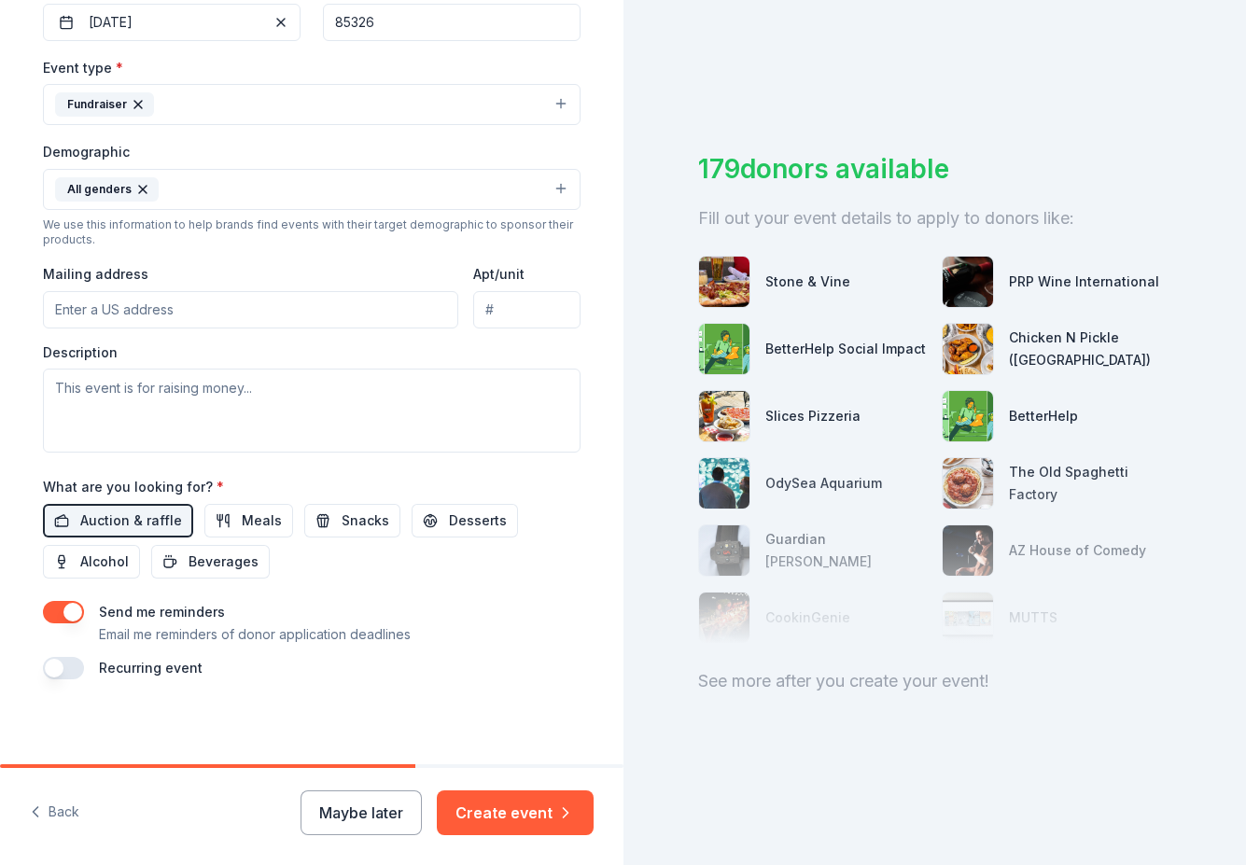
click at [75, 662] on button "button" at bounding box center [63, 668] width 41 height 22
click at [193, 721] on button "April 2027" at bounding box center [147, 723] width 96 height 37
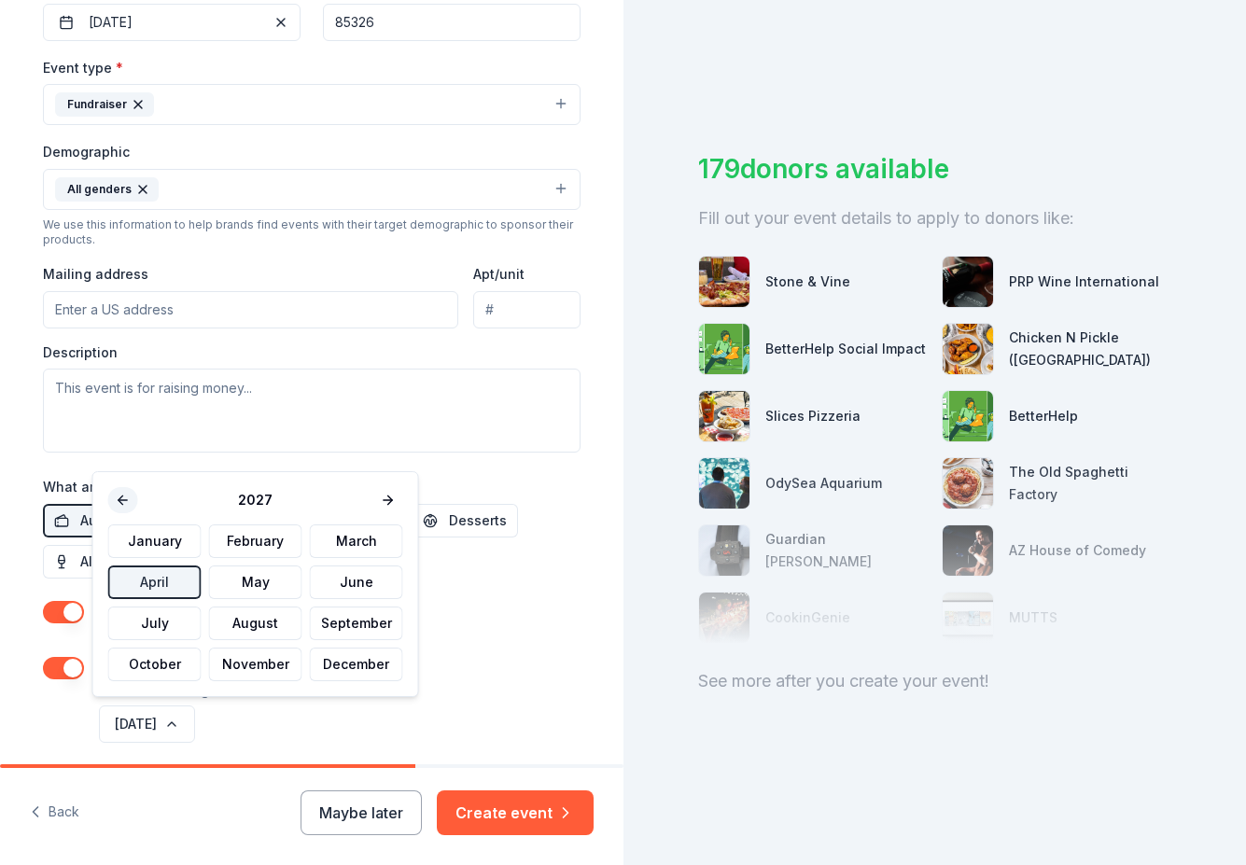
click at [119, 497] on button at bounding box center [123, 500] width 30 height 26
click at [166, 580] on button "April" at bounding box center [154, 582] width 93 height 34
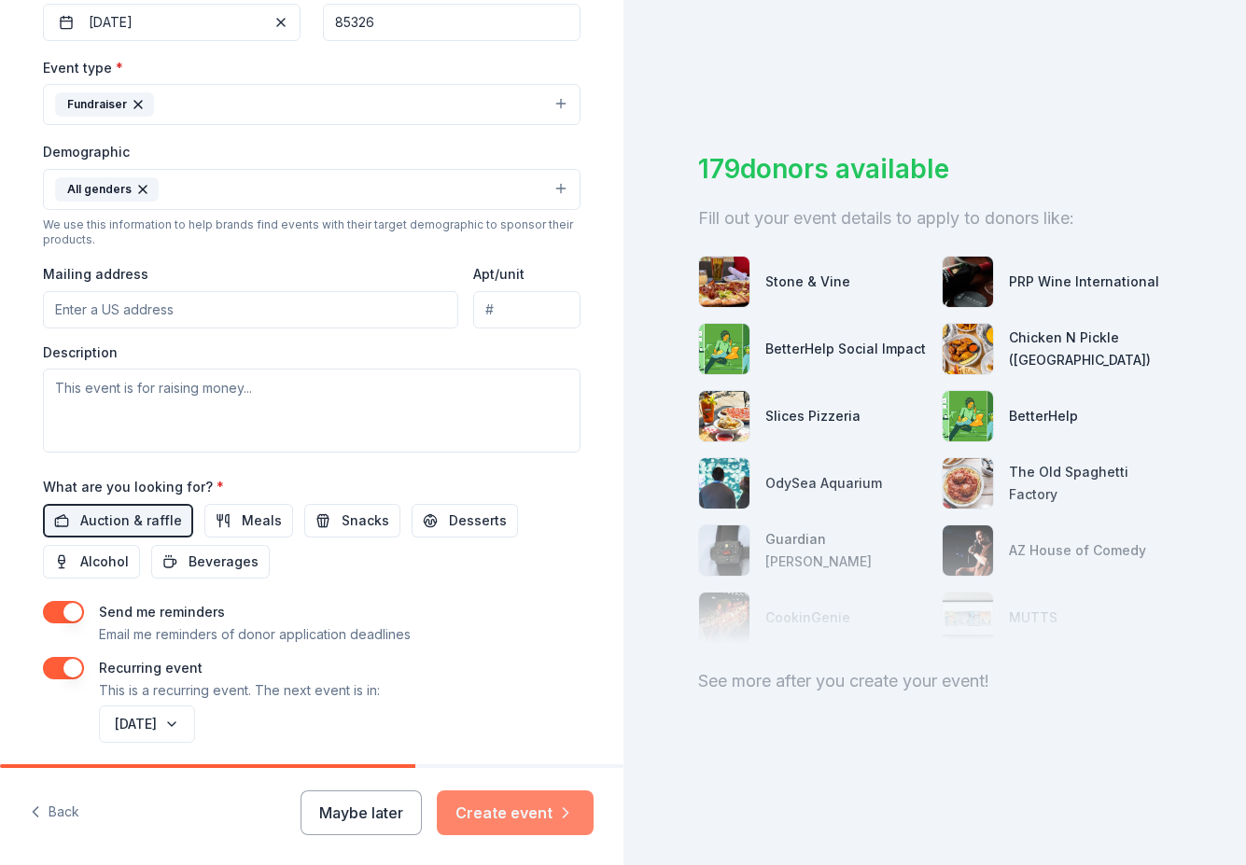
click at [490, 816] on button "Create event" at bounding box center [515, 812] width 157 height 45
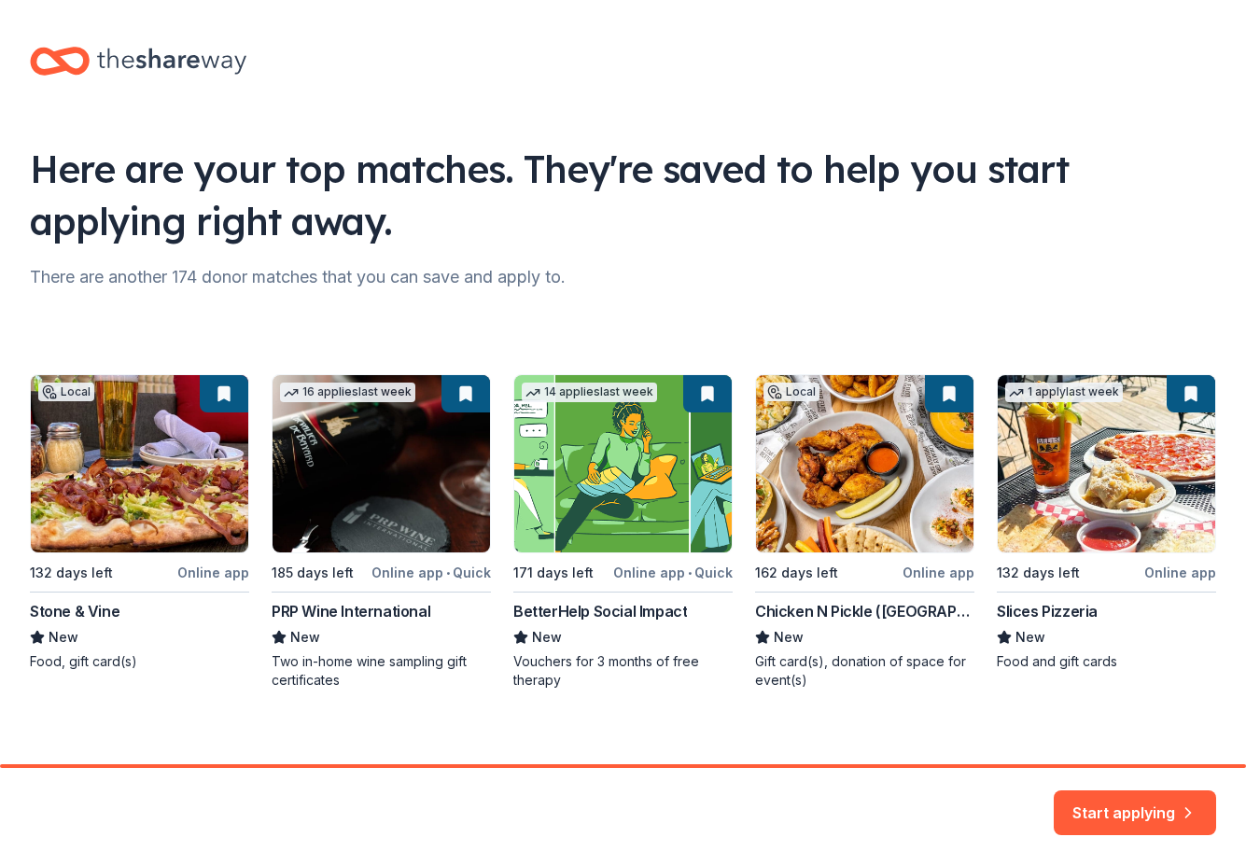
click at [849, 510] on div "Local 132 days left Online app Stone & Vine New Food, gift card(s) 16 applies l…" at bounding box center [623, 531] width 1186 height 315
click at [1134, 806] on button "Start applying" at bounding box center [1134, 801] width 162 height 45
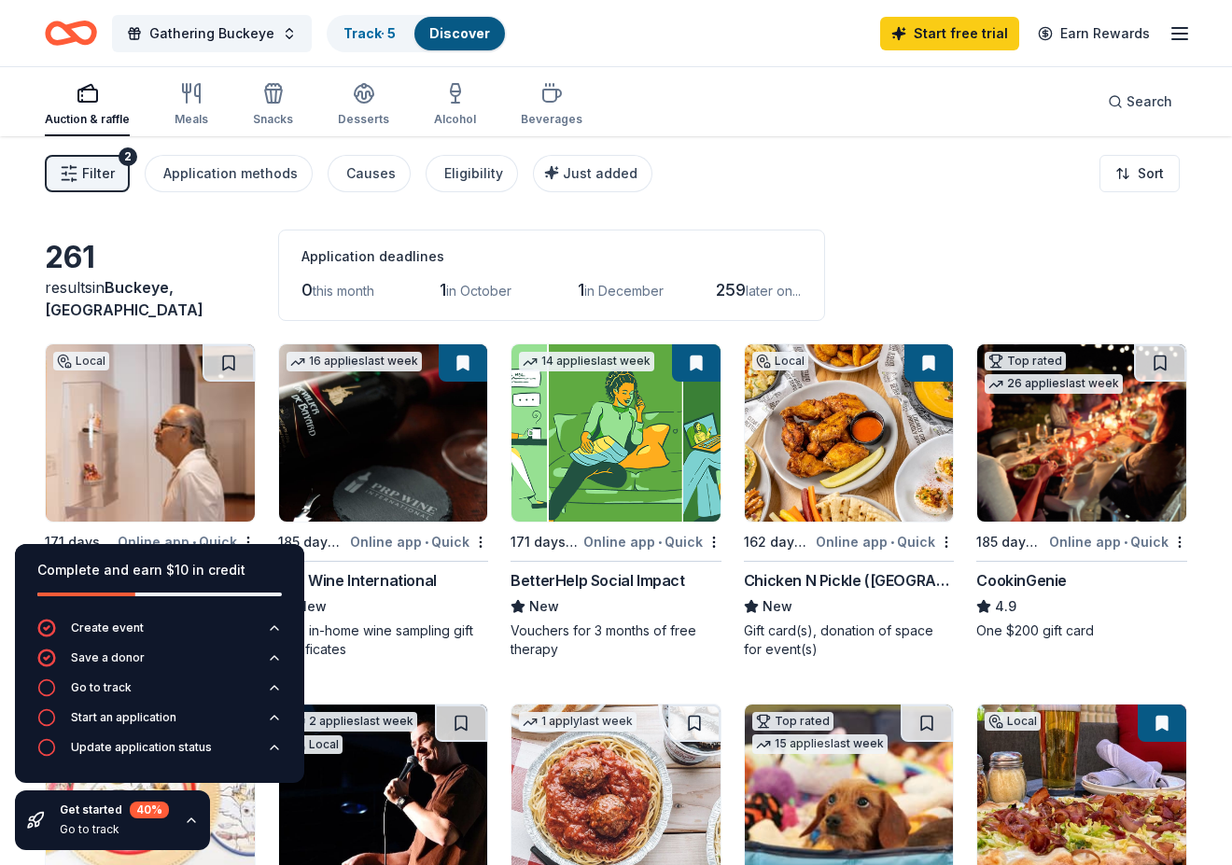
click at [588, 651] on div "Vouchers for 3 months of free therapy" at bounding box center [615, 639] width 211 height 37
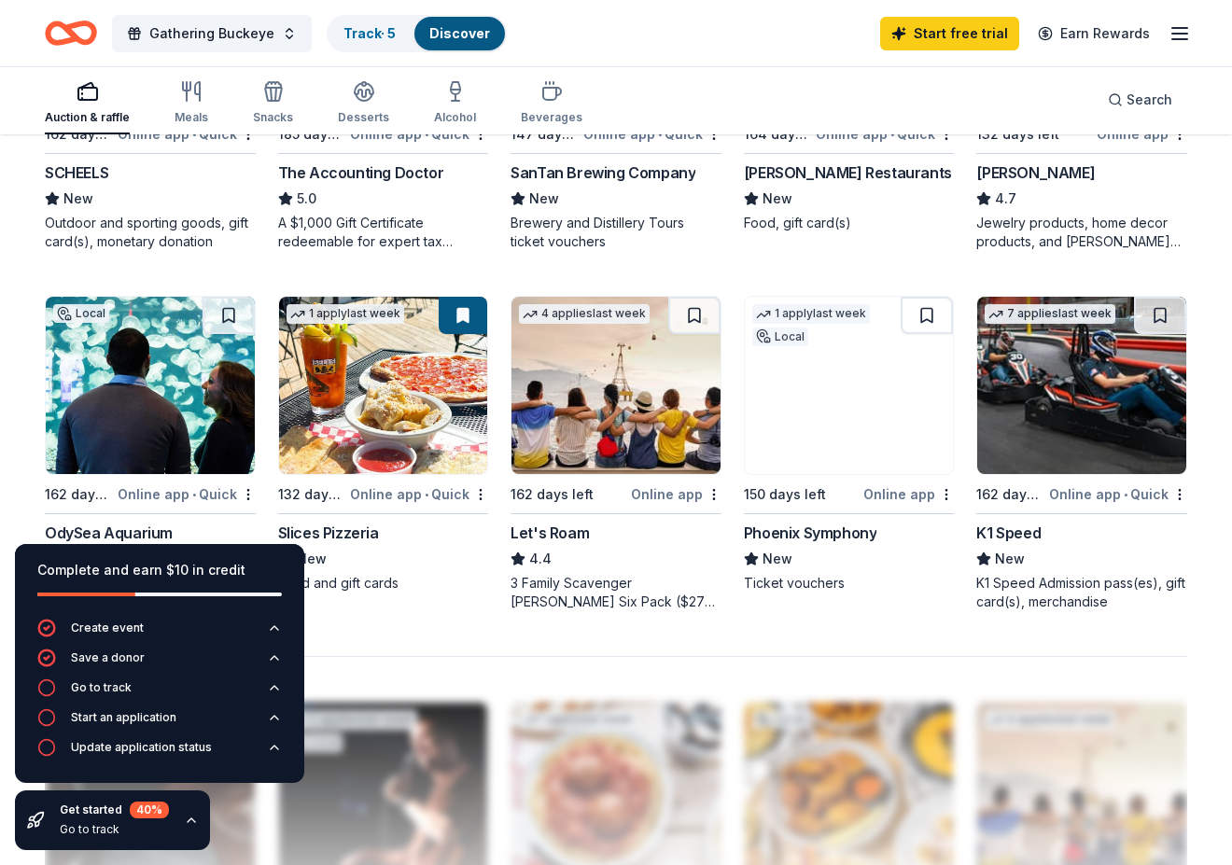
scroll to position [1187, 0]
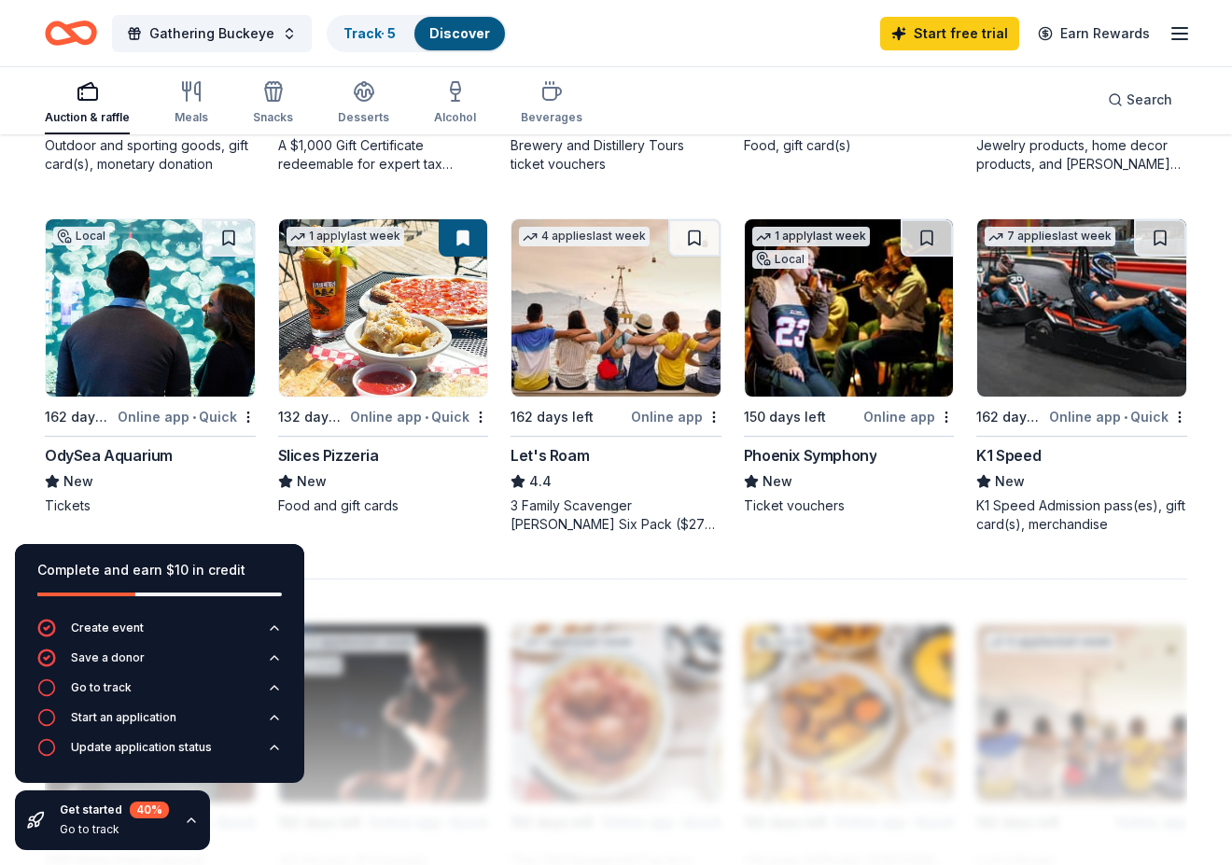
click at [836, 350] on img at bounding box center [849, 307] width 209 height 177
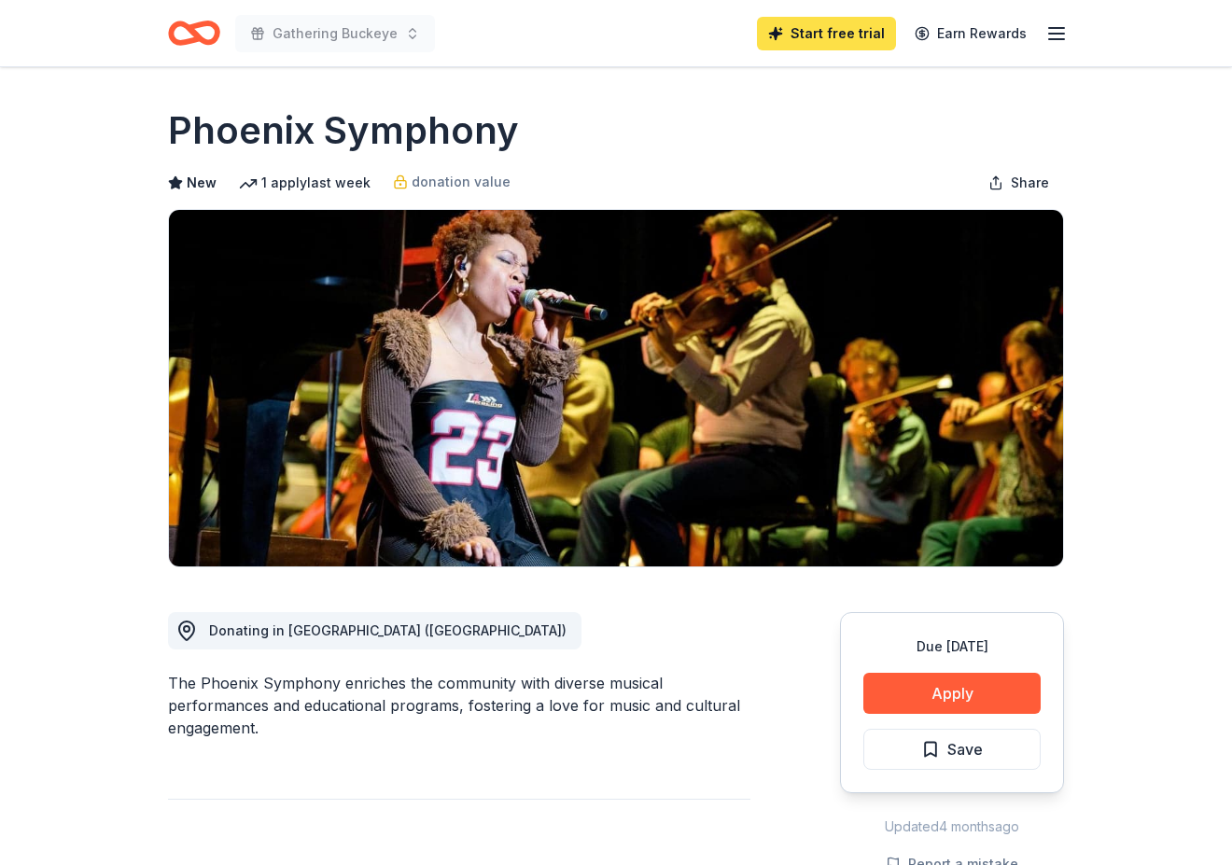
click at [848, 29] on link "Start free trial" at bounding box center [826, 34] width 139 height 34
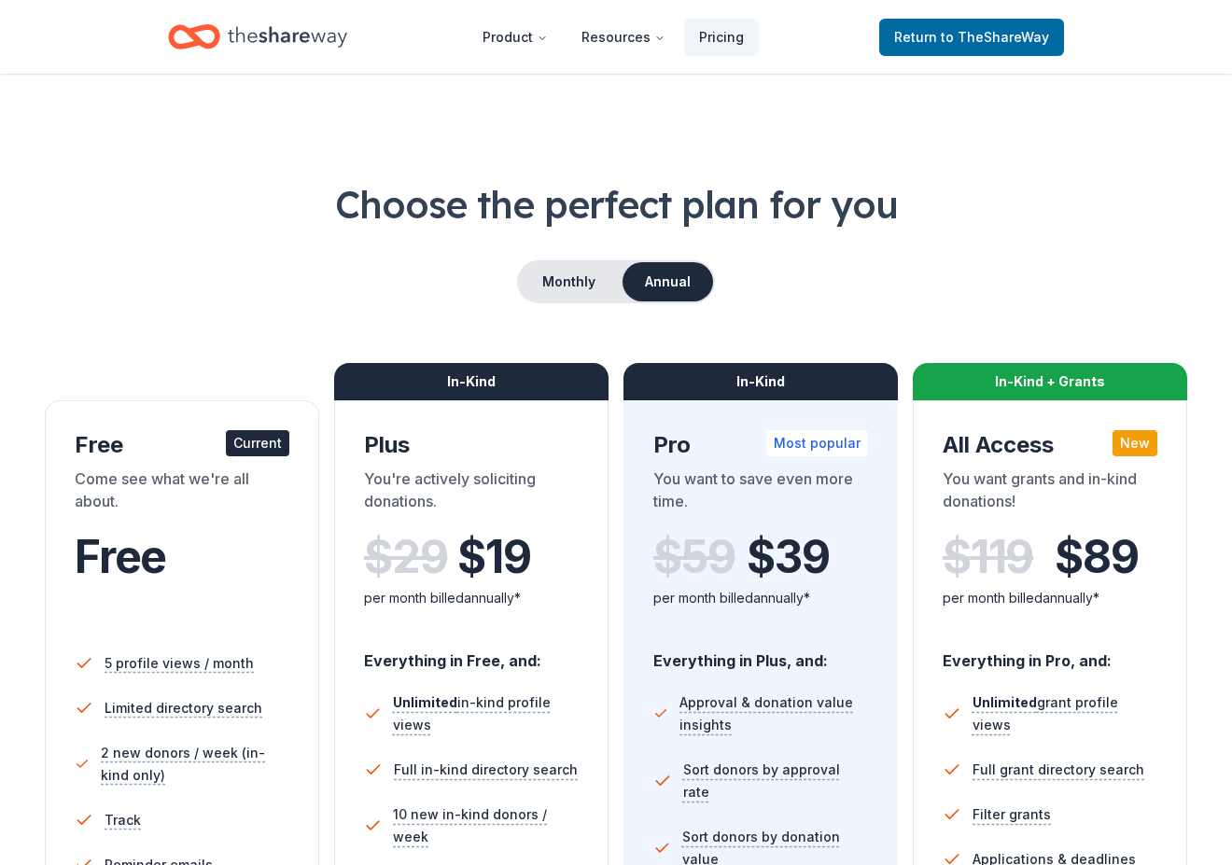
click at [658, 275] on button "Annual" at bounding box center [667, 281] width 91 height 39
click at [560, 278] on button "Monthly" at bounding box center [569, 281] width 100 height 39
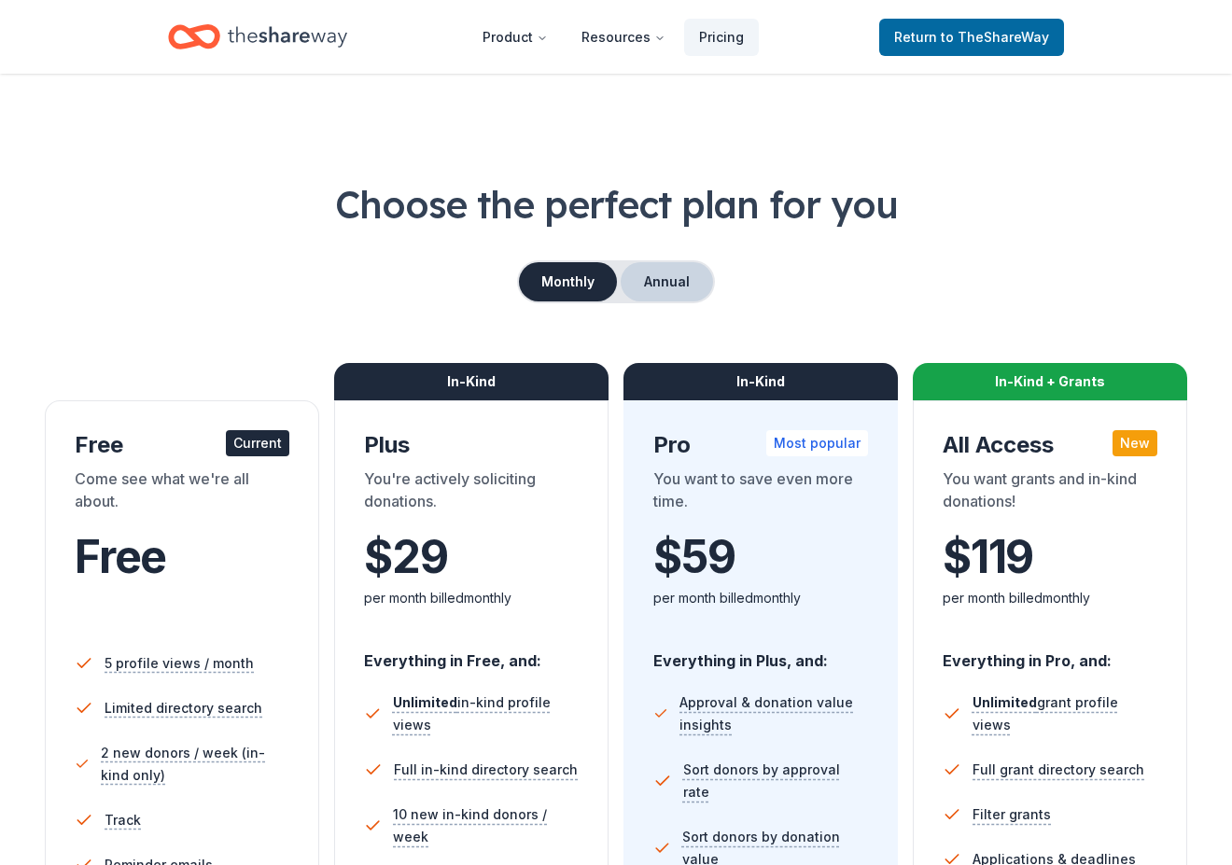
click at [675, 279] on button "Annual" at bounding box center [667, 281] width 92 height 39
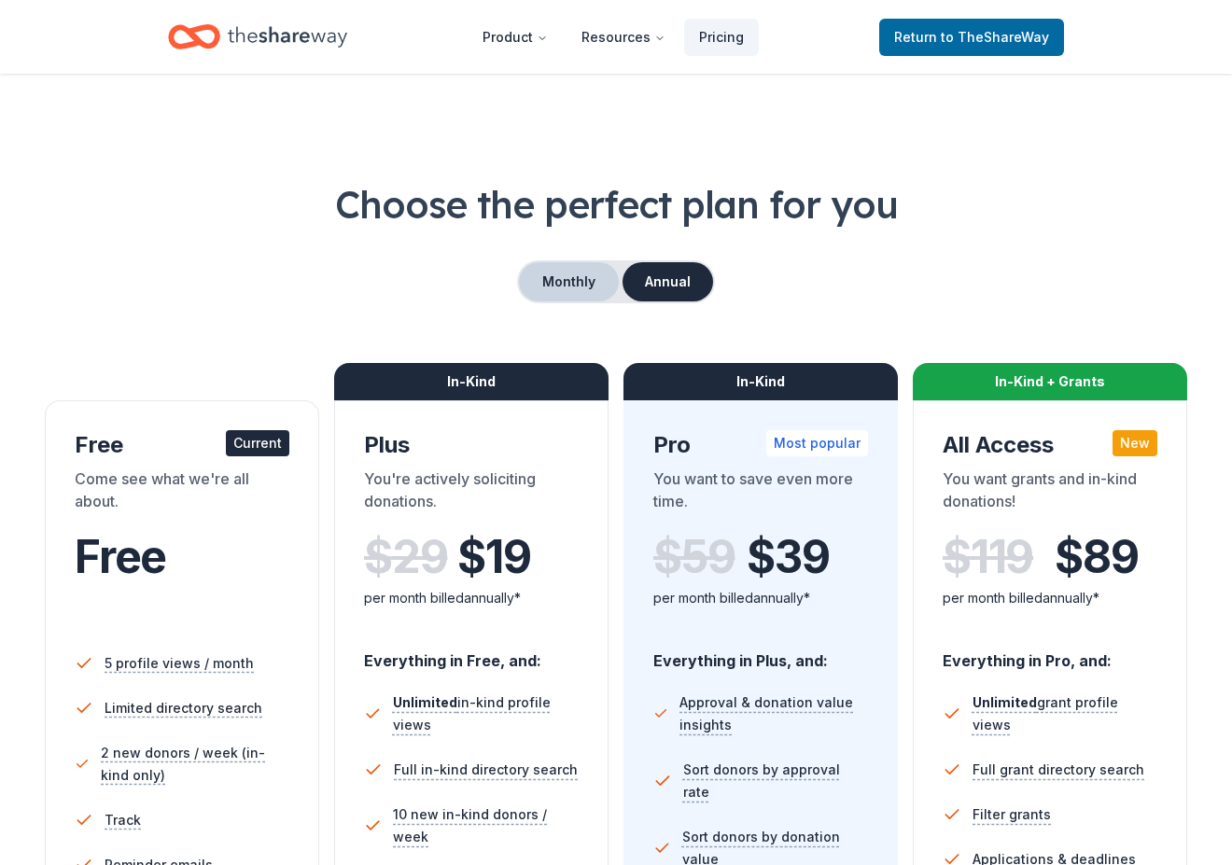
click at [584, 280] on button "Monthly" at bounding box center [569, 281] width 100 height 39
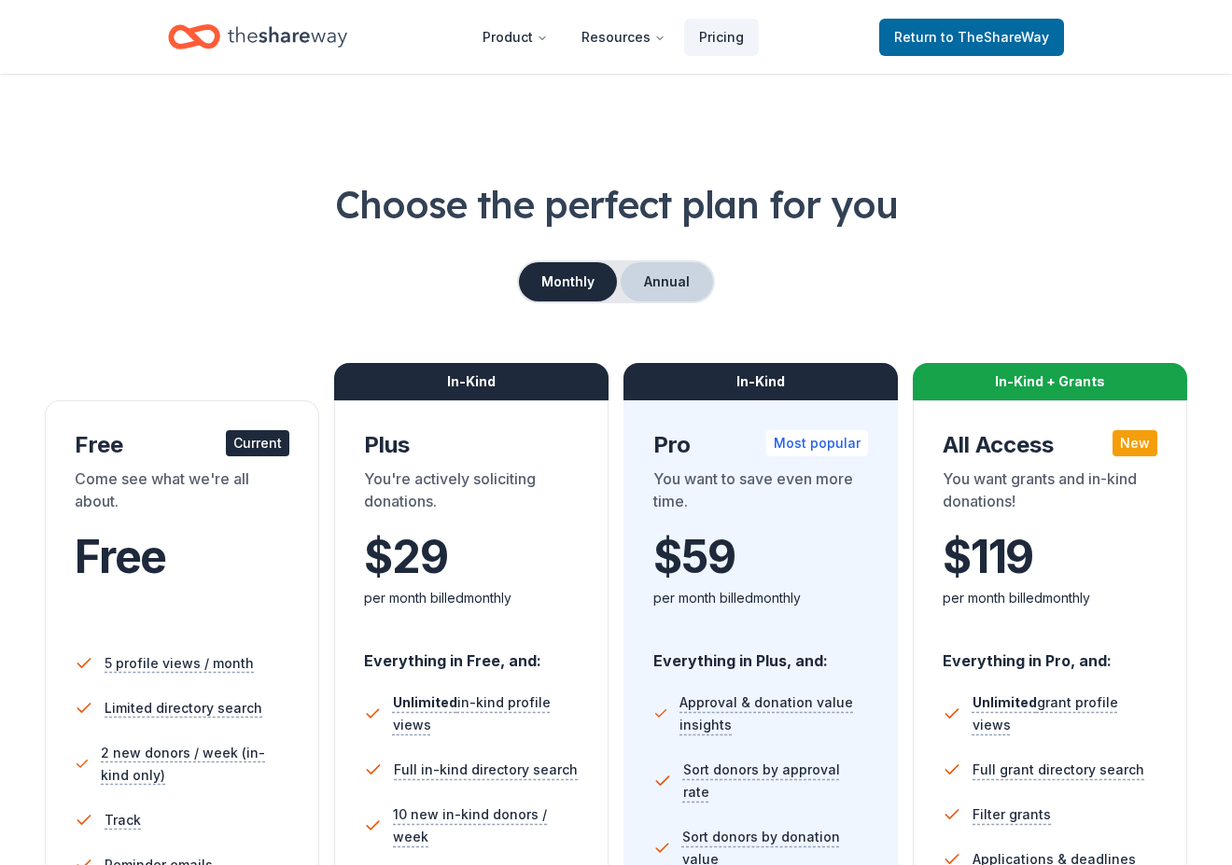
click at [655, 279] on button "Annual" at bounding box center [667, 281] width 92 height 39
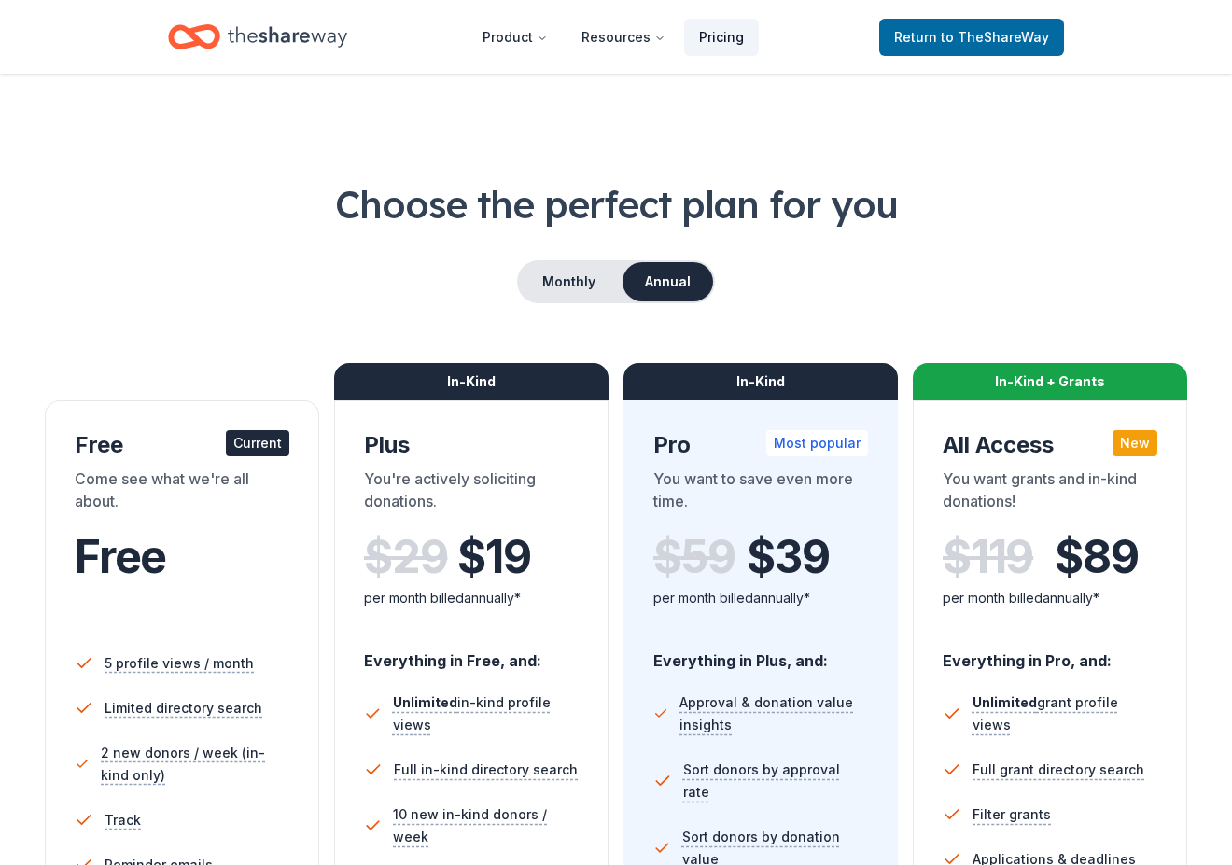
click at [726, 37] on link "Pricing" at bounding box center [721, 37] width 75 height 37
click at [635, 35] on button "Resources" at bounding box center [623, 37] width 114 height 37
click at [663, 35] on icon "Main" at bounding box center [659, 38] width 11 height 11
click at [623, 33] on button "Resources" at bounding box center [623, 37] width 114 height 37
click at [625, 33] on button "Resources" at bounding box center [623, 37] width 114 height 37
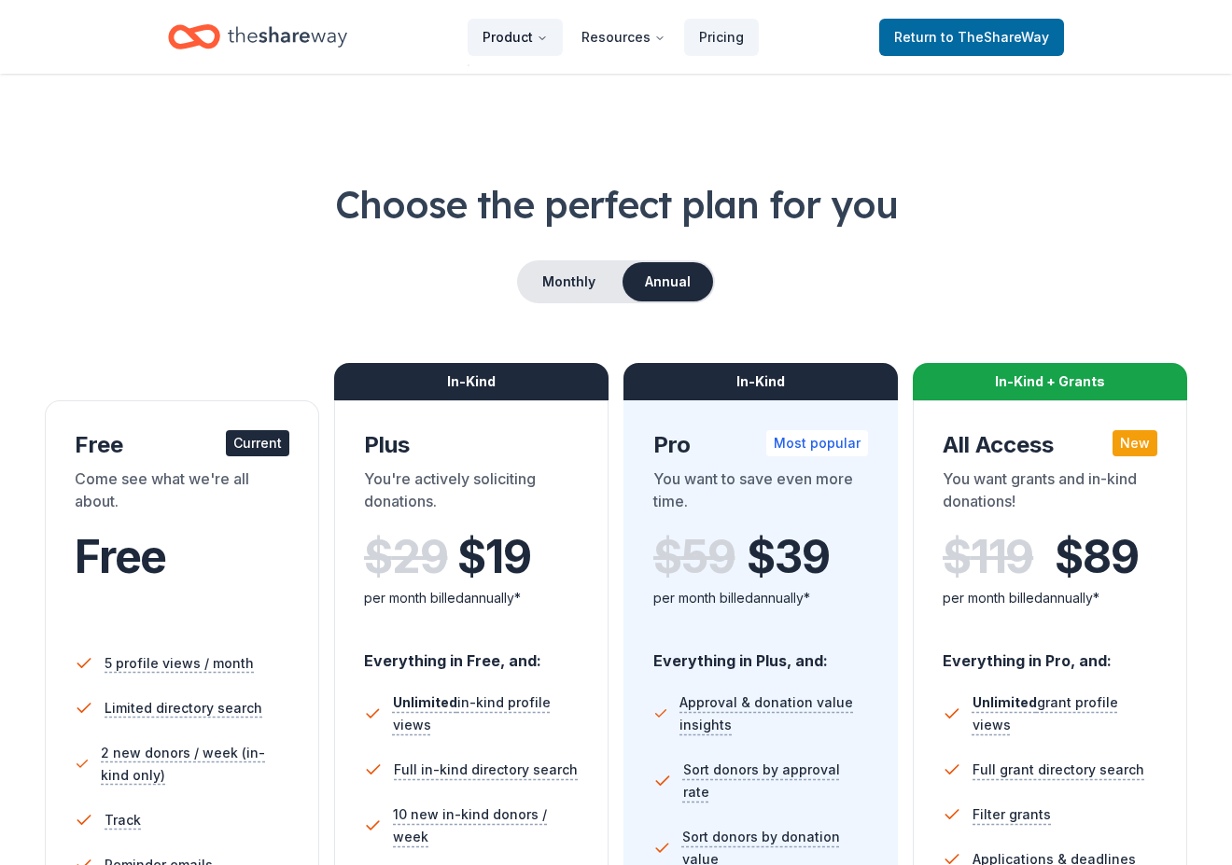
click at [537, 35] on button "Product" at bounding box center [514, 37] width 95 height 37
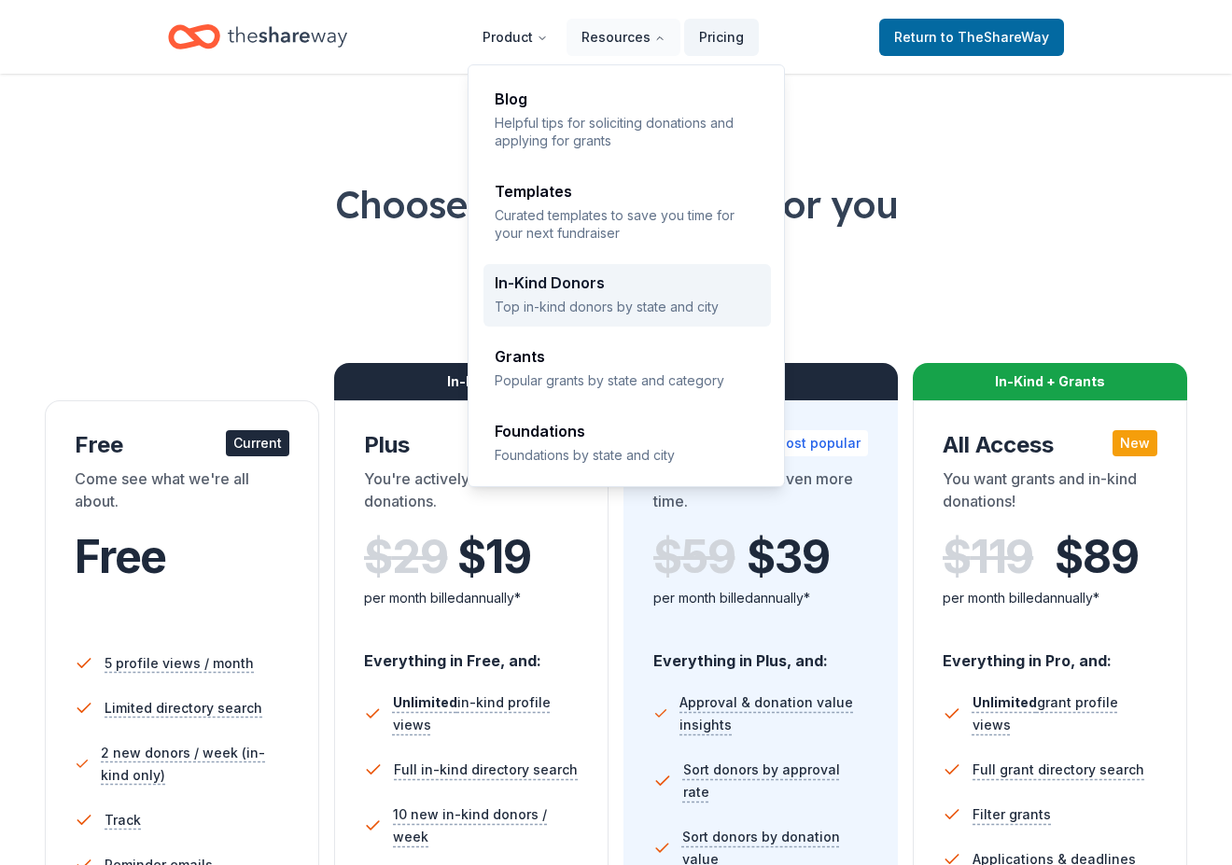
click at [561, 291] on div "In-Kind Donors Top in-kind donors by state and city" at bounding box center [627, 295] width 265 height 40
click at [565, 285] on div "Blog Helpful tips for soliciting donations and applying for grants Templates Cu…" at bounding box center [625, 273] width 317 height 428
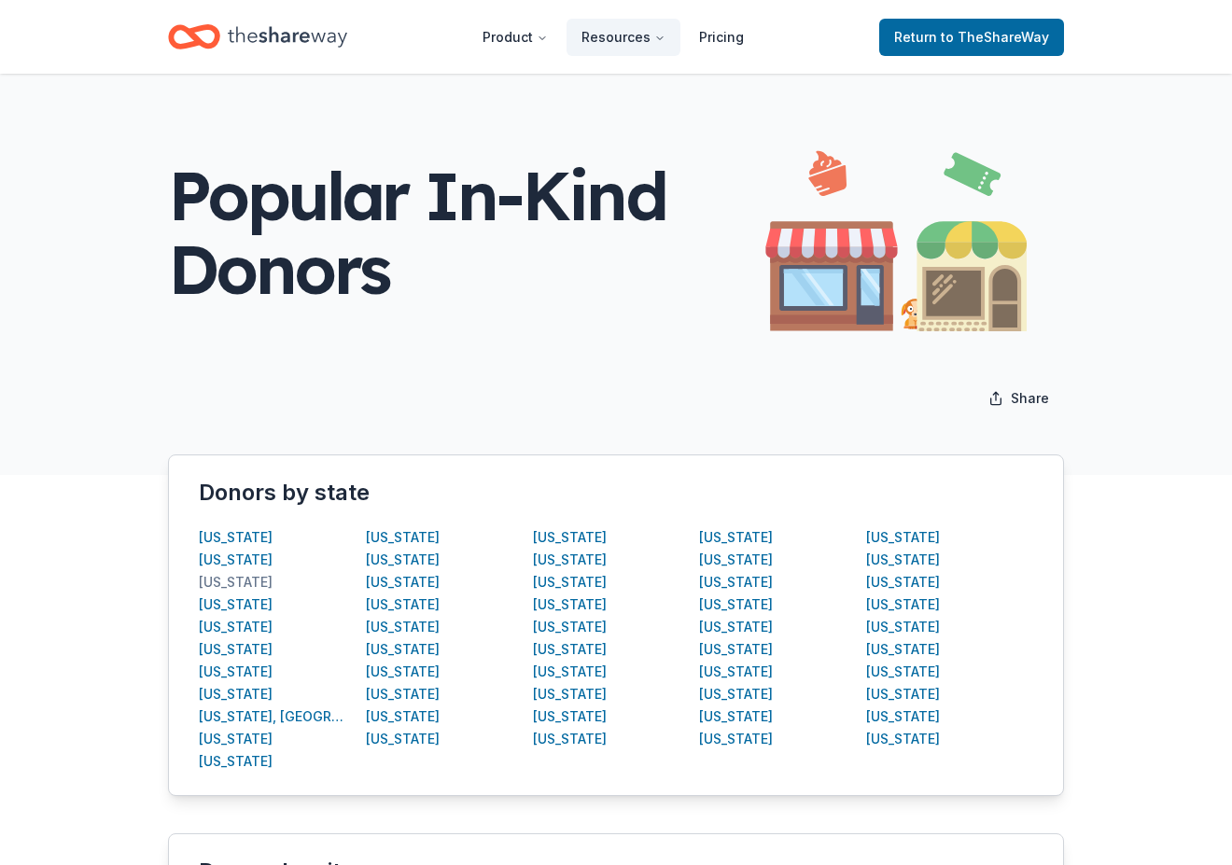
click at [242, 579] on div "Arizona" at bounding box center [236, 582] width 74 height 22
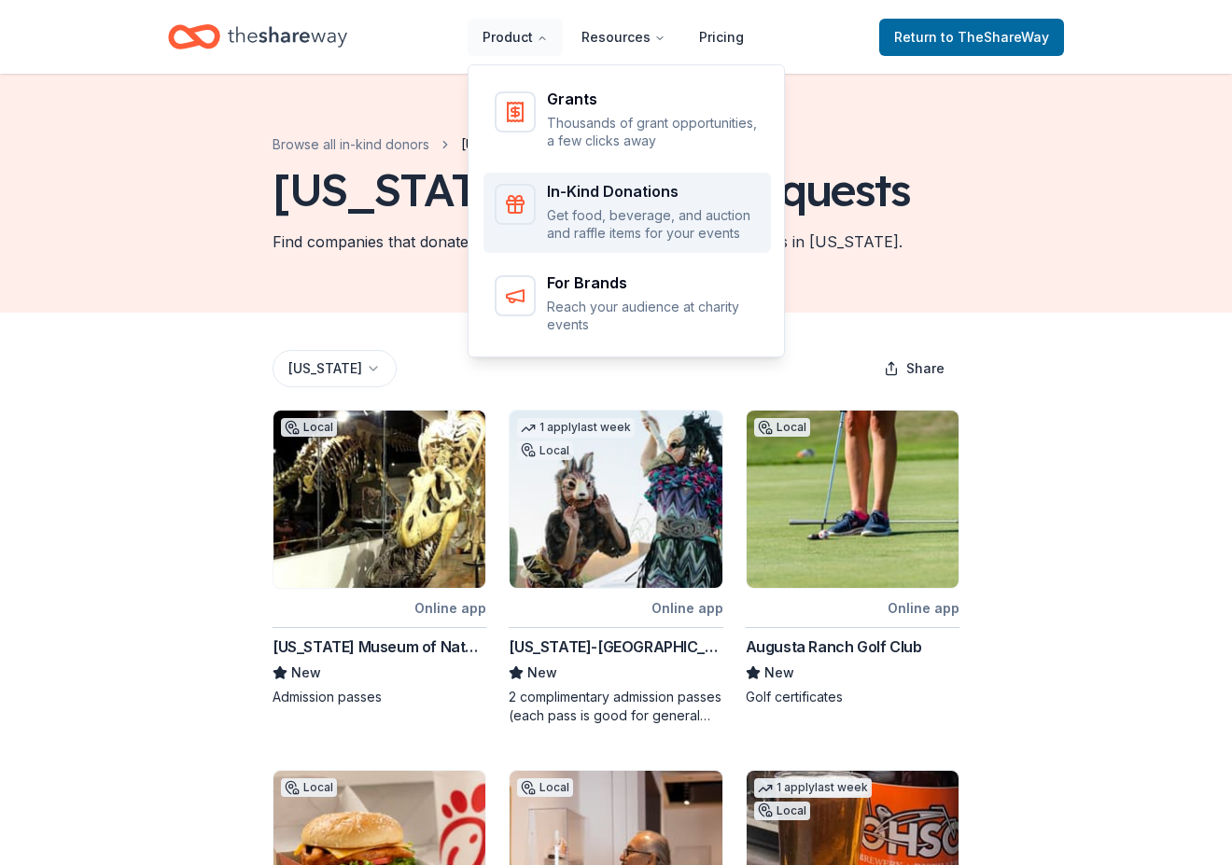
click at [591, 189] on div "In-Kind Donations" at bounding box center [653, 191] width 213 height 15
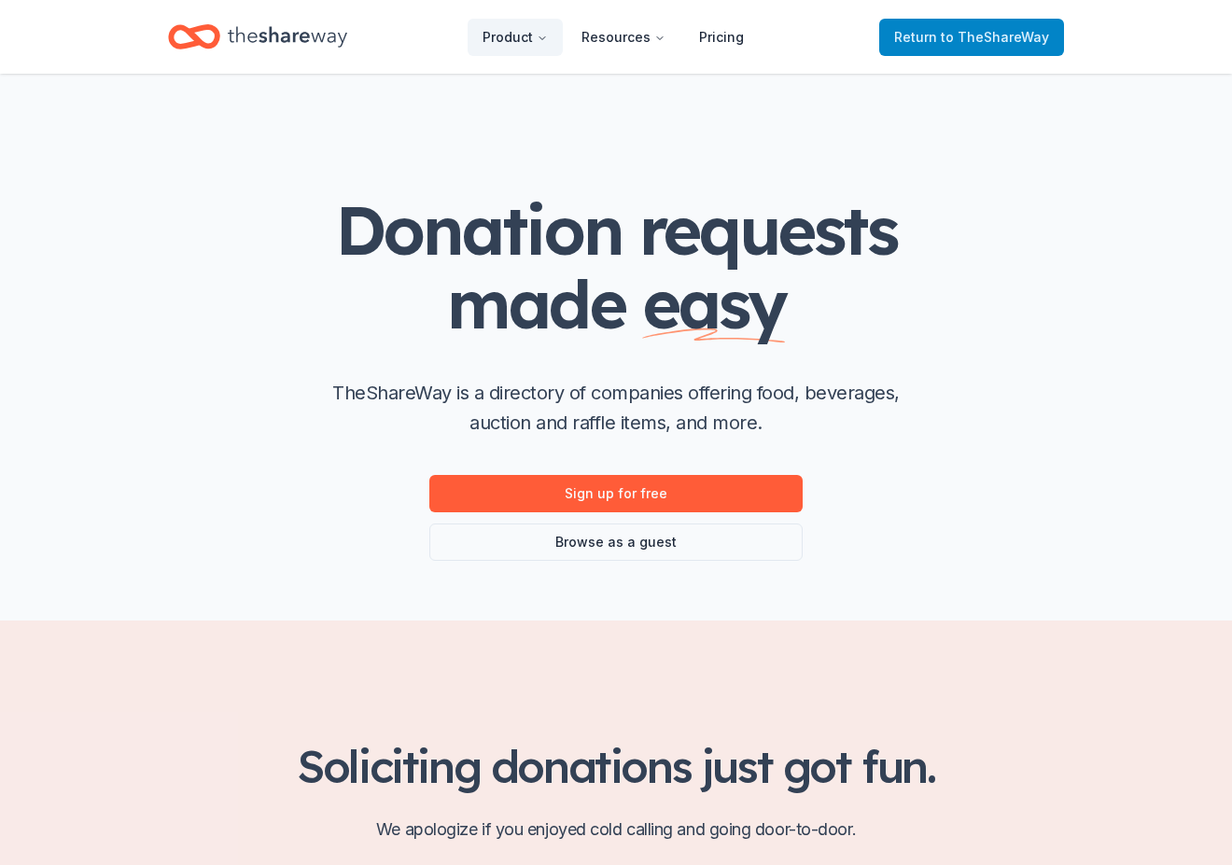
click at [971, 31] on span "to TheShareWay" at bounding box center [995, 37] width 108 height 16
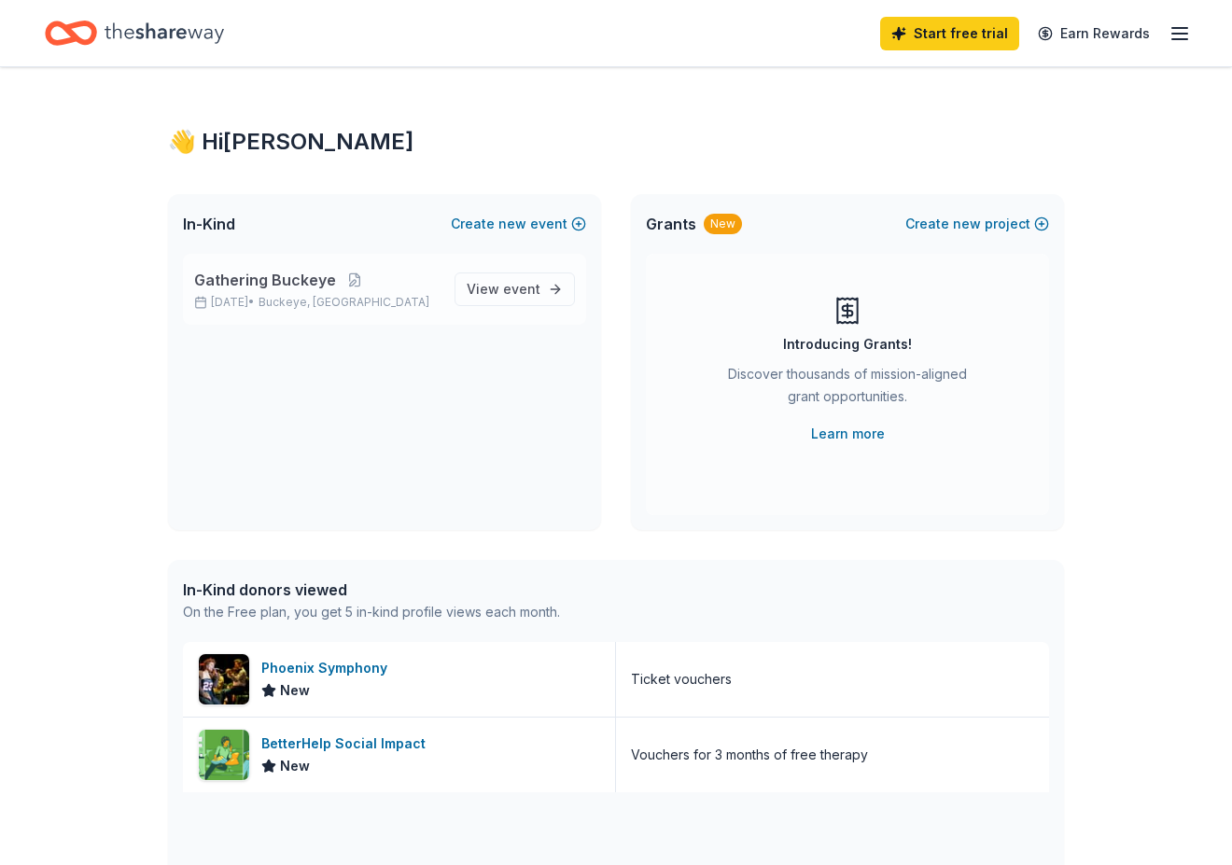
click at [265, 280] on span "Gathering Buckeye" at bounding box center [265, 280] width 142 height 22
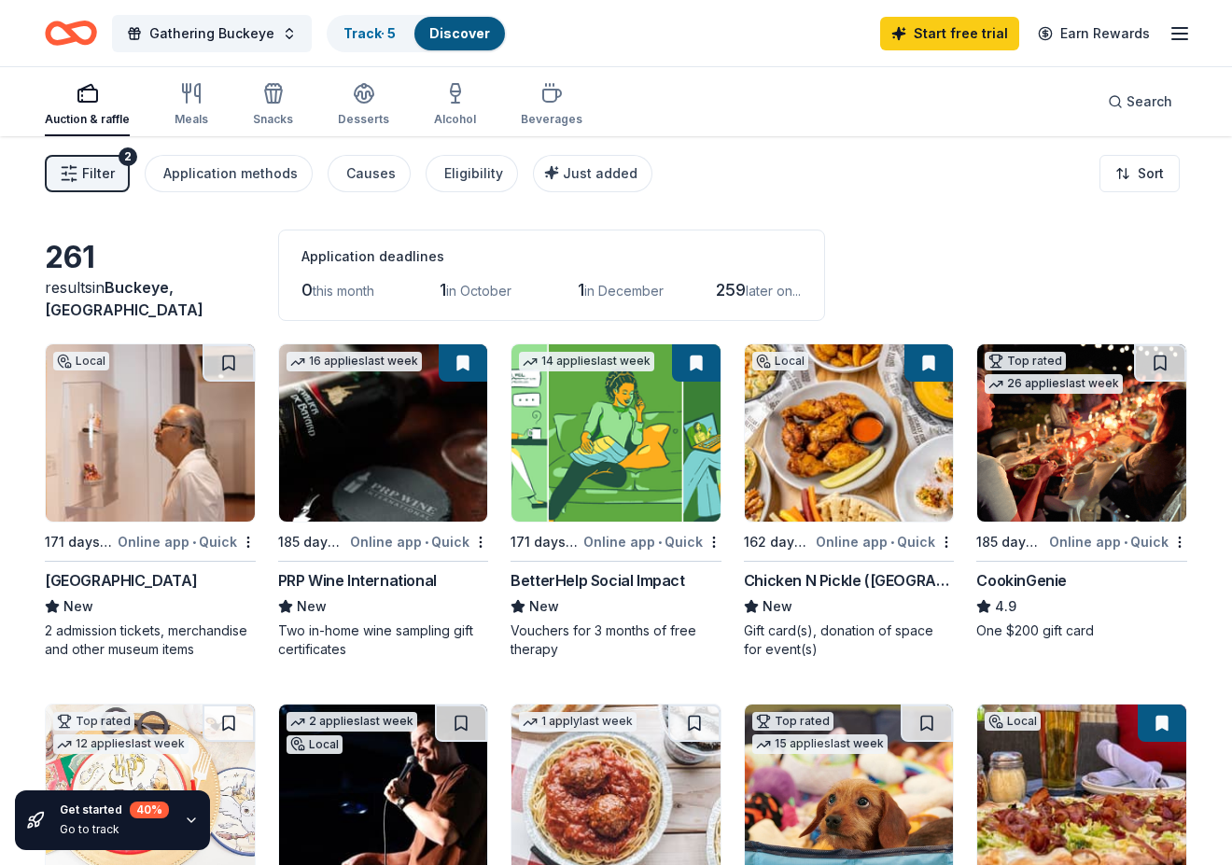
click at [810, 487] on img at bounding box center [849, 432] width 209 height 177
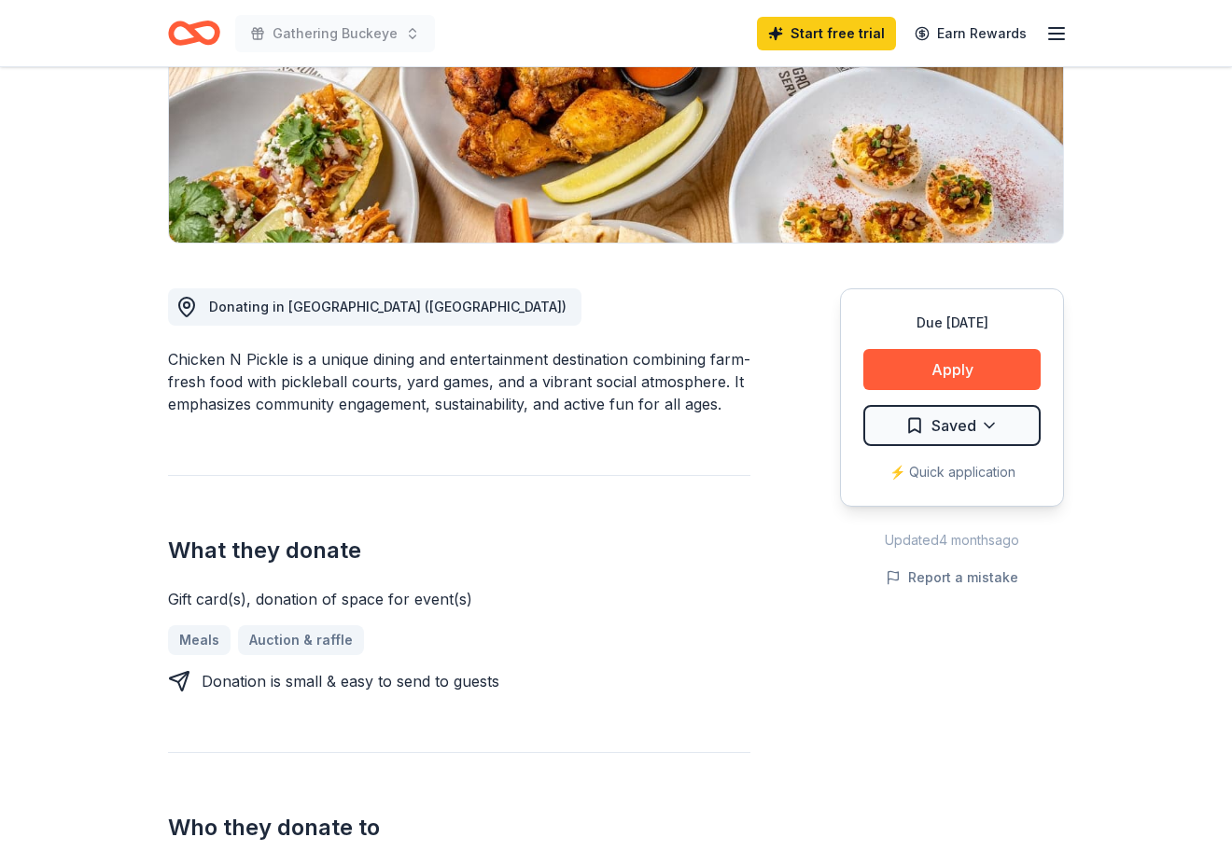
scroll to position [333, 0]
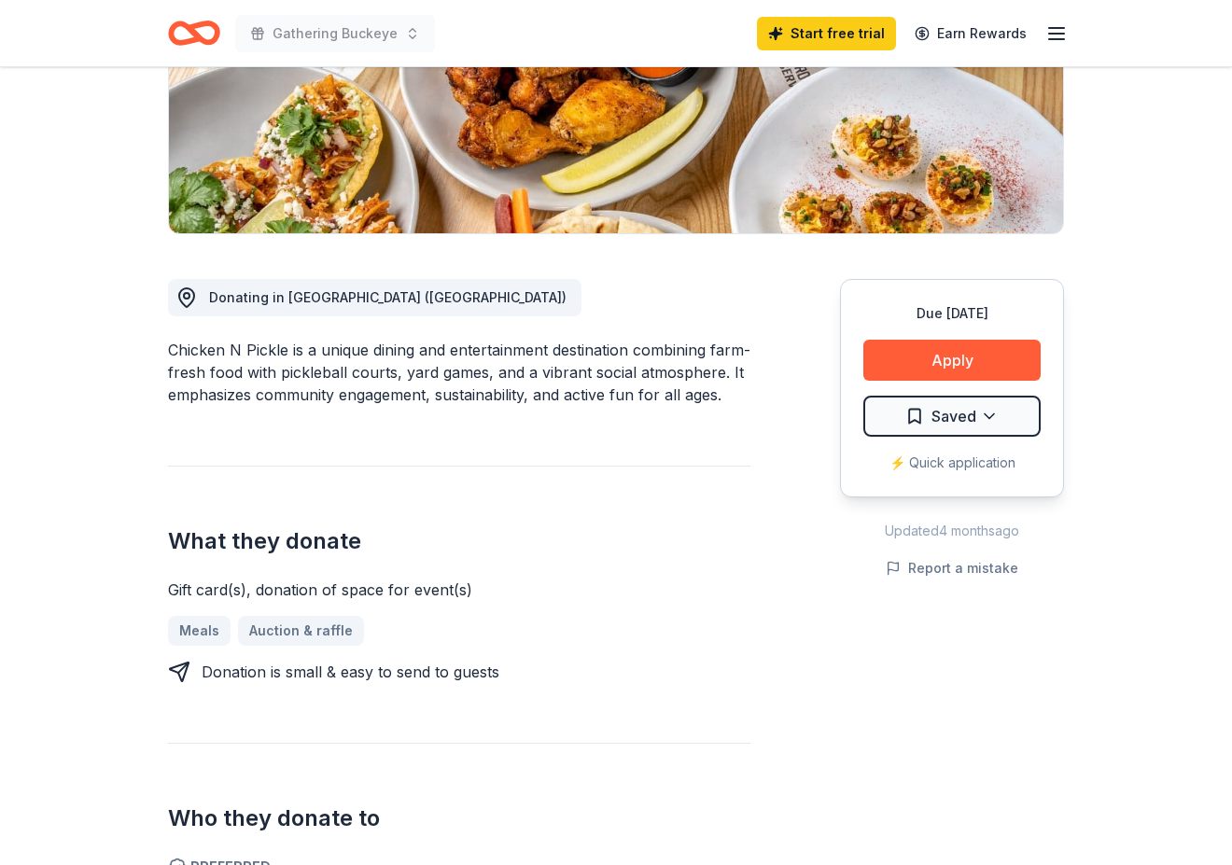
click at [931, 465] on div "⚡️ Quick application" at bounding box center [951, 463] width 177 height 22
click at [940, 460] on div "⚡️ Quick application" at bounding box center [951, 463] width 177 height 22
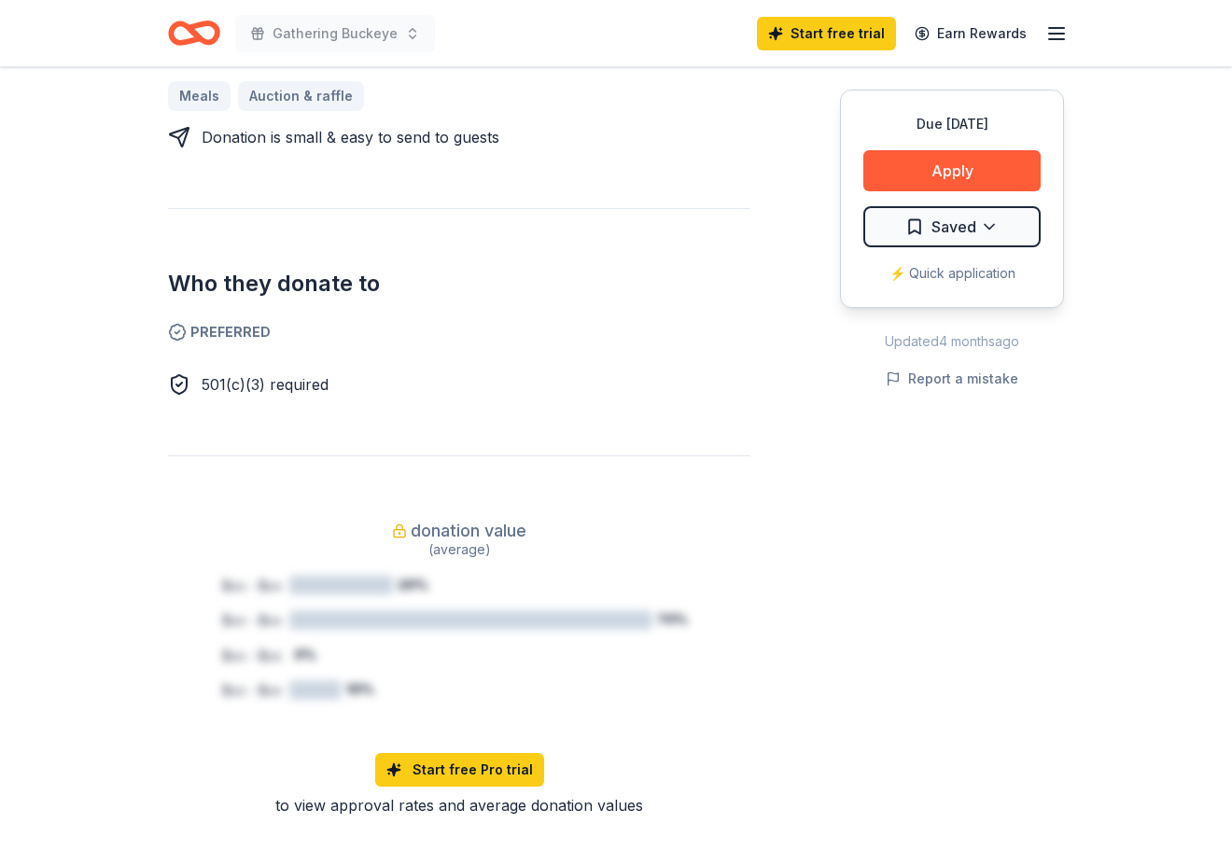
scroll to position [853, 0]
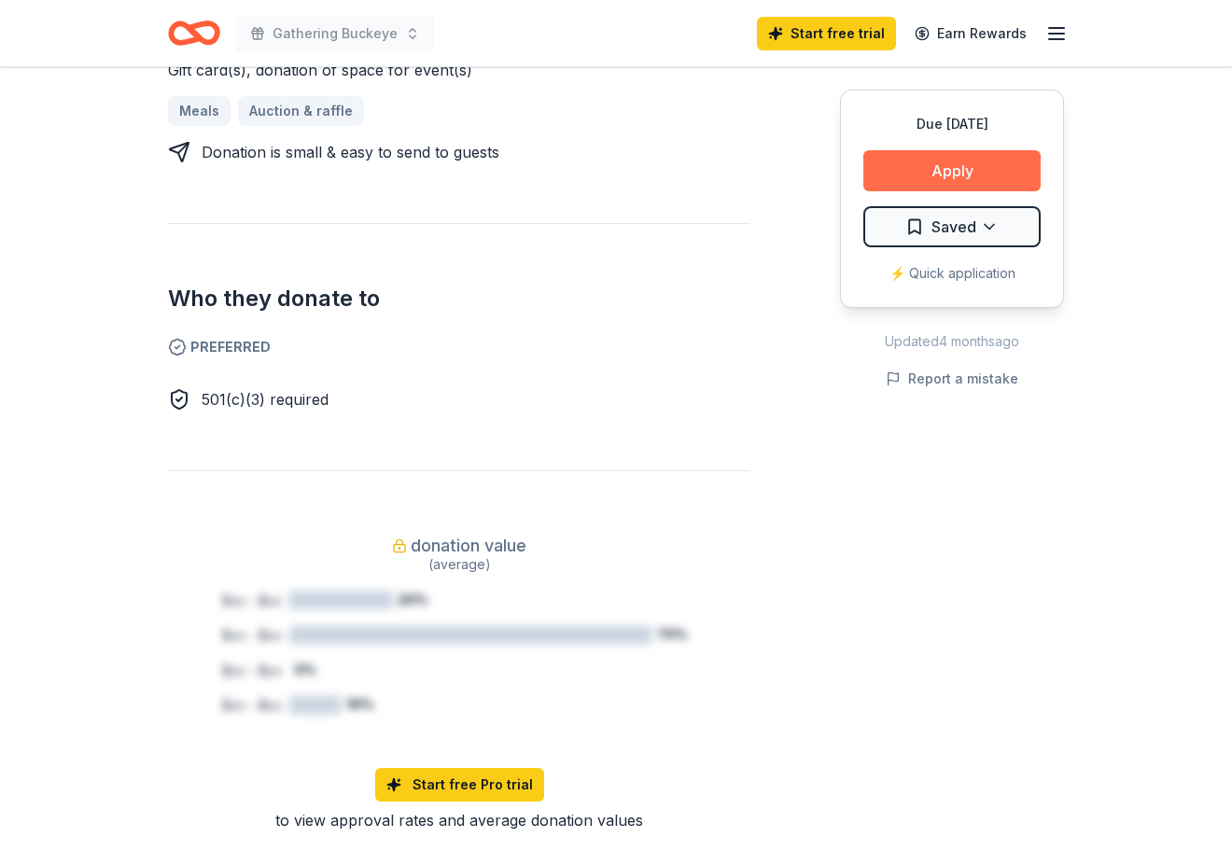
click at [950, 180] on button "Apply" at bounding box center [951, 170] width 177 height 41
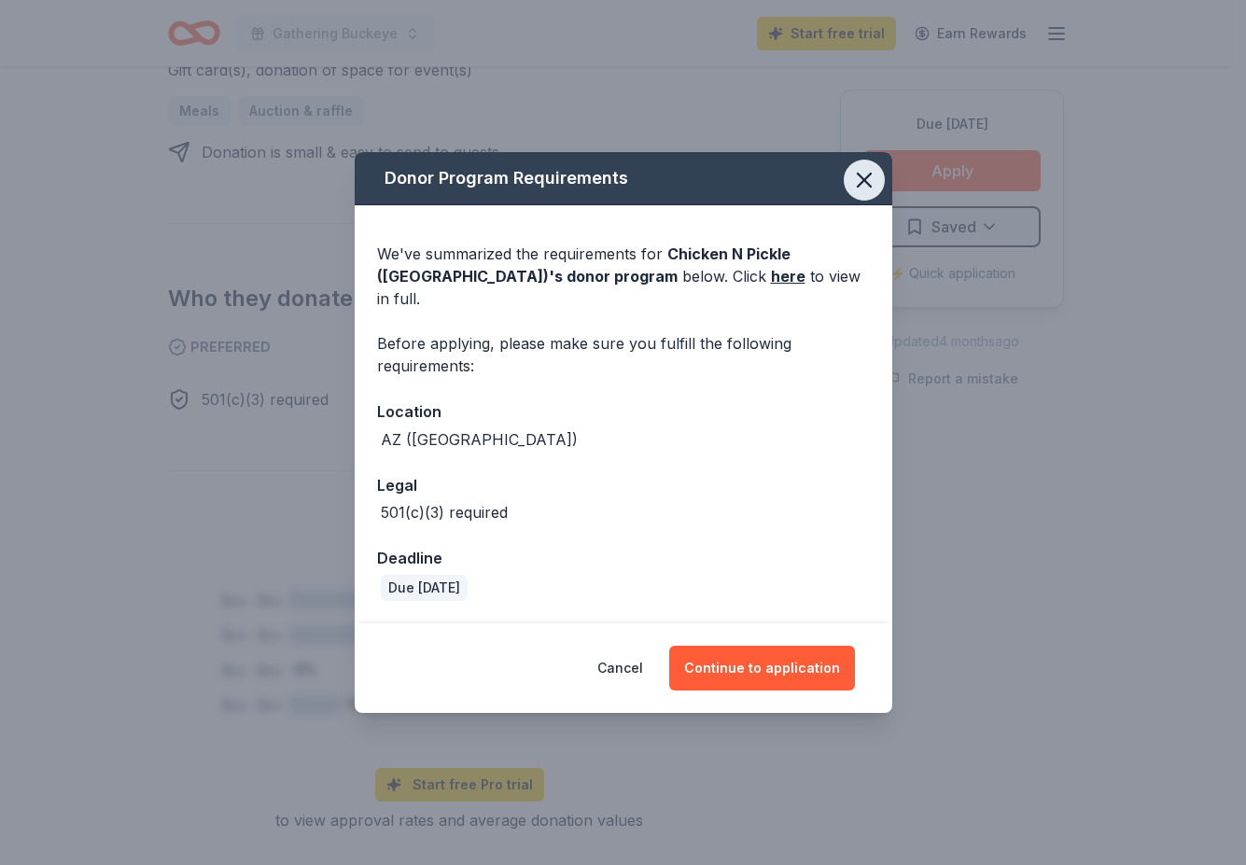
click at [864, 193] on icon "button" at bounding box center [864, 180] width 26 height 26
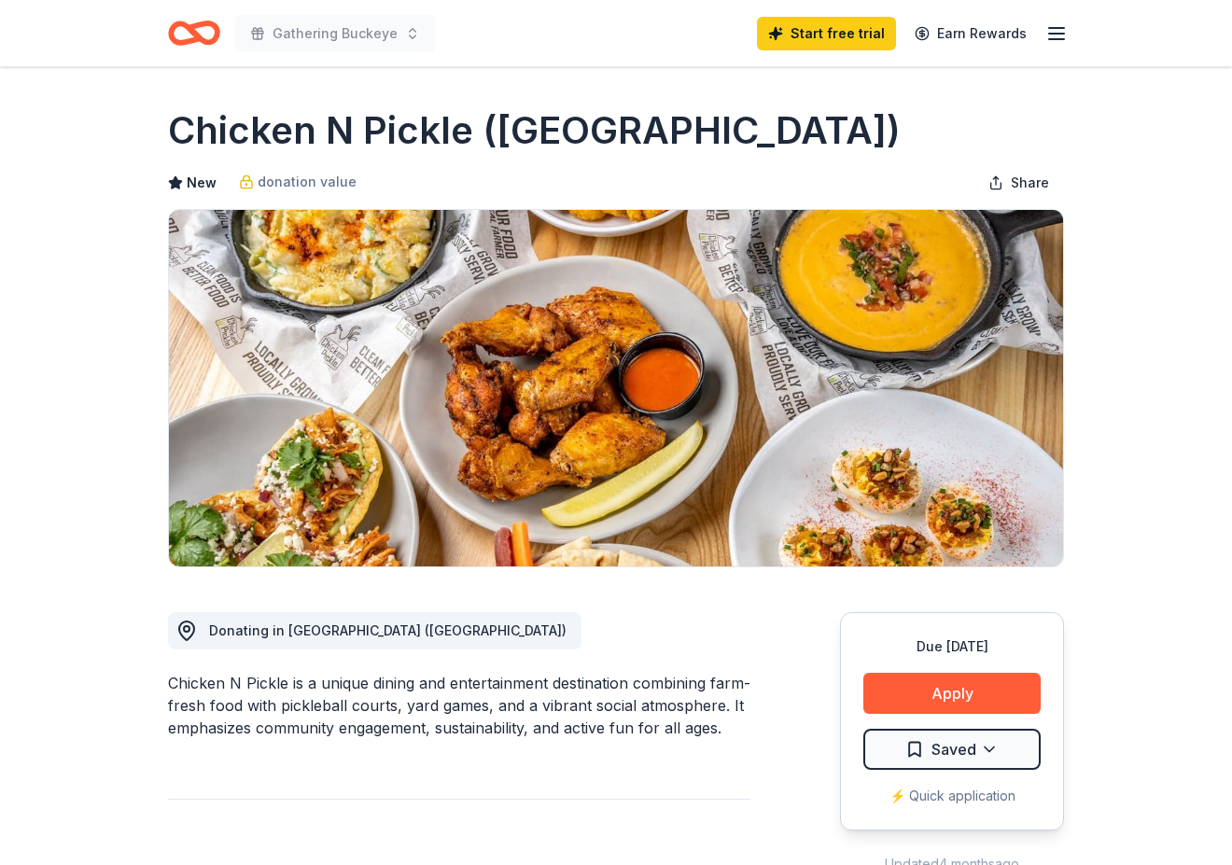
scroll to position [0, 0]
